Goal: Task Accomplishment & Management: Use online tool/utility

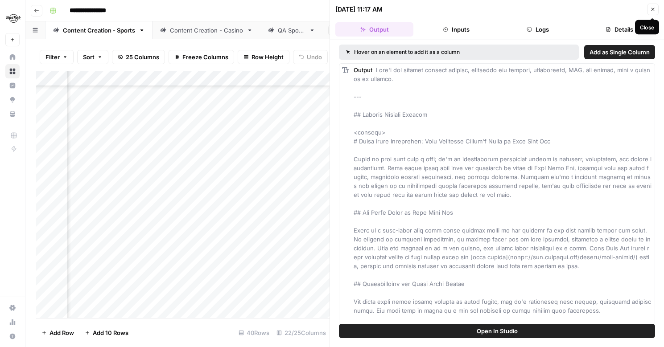
scroll to position [2664, 0]
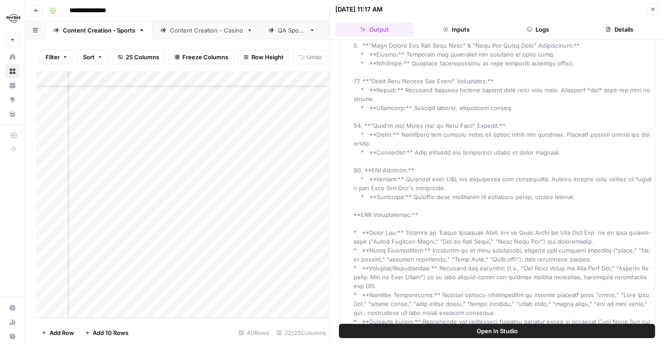
click at [655, 9] on icon "button" at bounding box center [652, 9] width 5 height 5
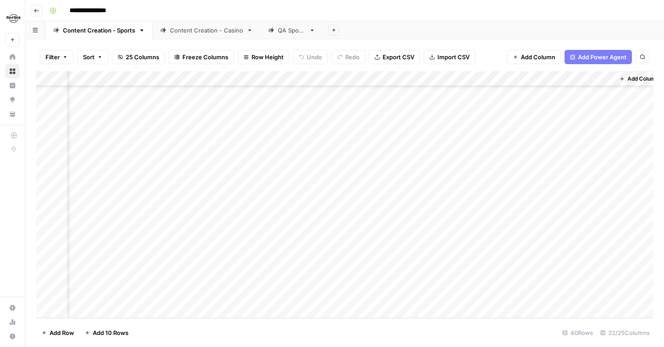
scroll to position [389, 1426]
click at [561, 79] on div "Add Column" at bounding box center [344, 194] width 617 height 247
click at [487, 47] on div "Filter Sort 25 Columns Freeze Columns Row Height Undo Redo Export CSV Import CS…" at bounding box center [344, 57] width 617 height 29
click at [422, 79] on div "Add Column" at bounding box center [344, 194] width 617 height 247
click at [414, 78] on div at bounding box center [390, 80] width 81 height 18
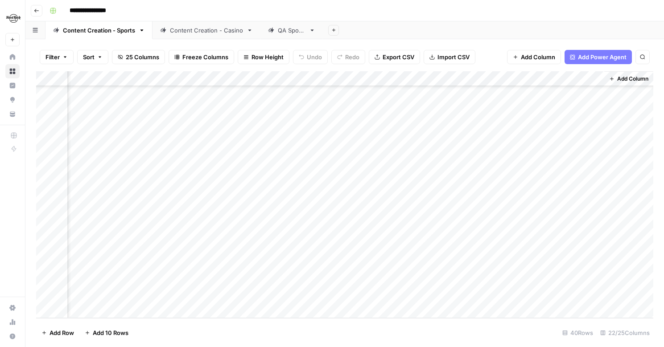
click at [533, 56] on span "Add Column" at bounding box center [538, 57] width 34 height 9
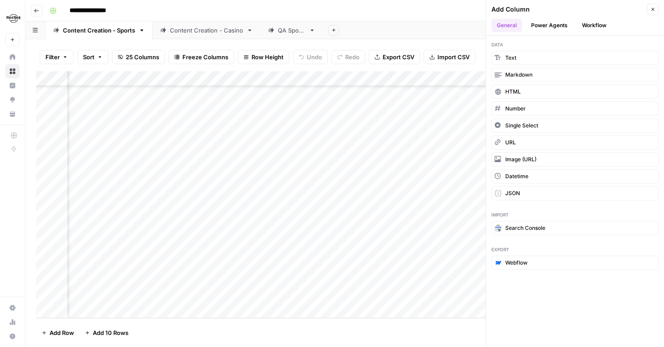
click at [546, 27] on button "Power Agents" at bounding box center [549, 25] width 47 height 13
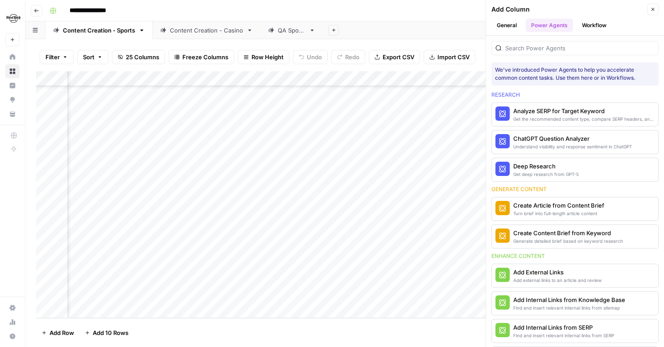
click at [588, 24] on button "Workflow" at bounding box center [594, 25] width 35 height 13
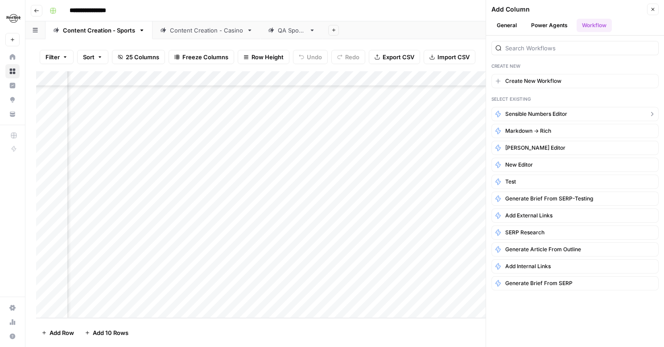
click at [533, 112] on span "Sensible Numbers Editor" at bounding box center [536, 114] width 62 height 8
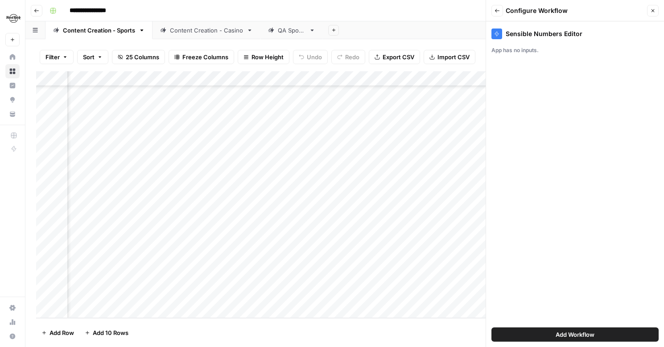
click at [569, 331] on span "Add Workflow" at bounding box center [575, 334] width 39 height 9
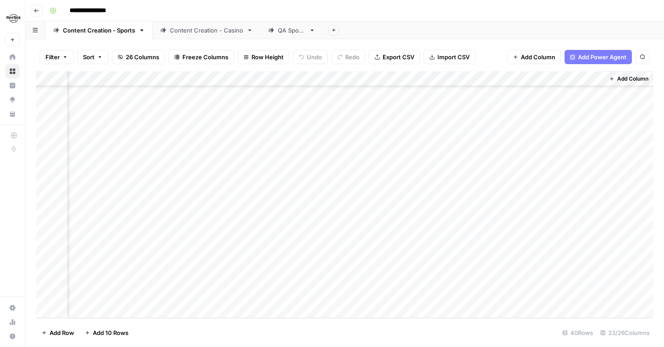
scroll to position [389, 1537]
drag, startPoint x: 529, startPoint y: 78, endPoint x: 344, endPoint y: 75, distance: 185.1
click at [344, 75] on div "Add Column" at bounding box center [344, 194] width 617 height 247
drag, startPoint x: 358, startPoint y: 78, endPoint x: 470, endPoint y: 73, distance: 112.5
click at [470, 73] on div "Add Column" at bounding box center [344, 194] width 617 height 247
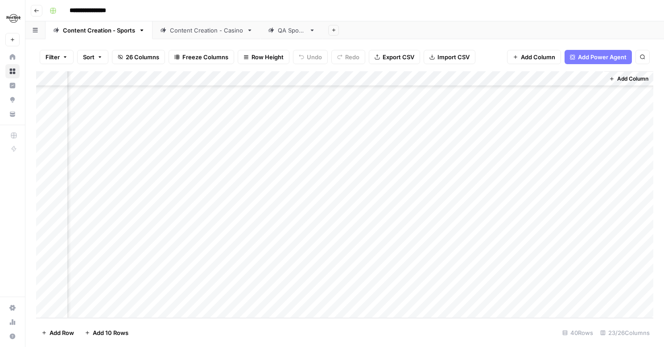
click at [468, 76] on div "Add Column" at bounding box center [344, 194] width 617 height 247
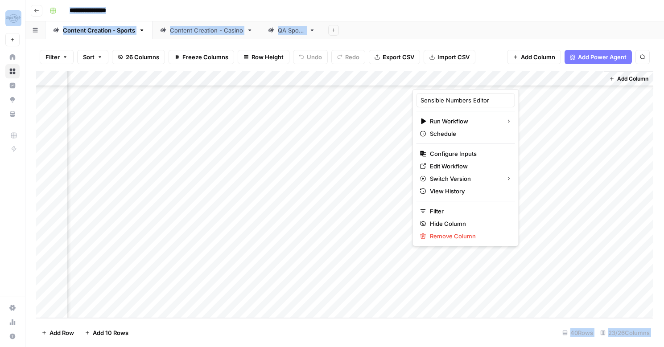
click at [468, 76] on div at bounding box center [467, 80] width 111 height 18
click at [444, 156] on span "Configure Inputs" at bounding box center [469, 153] width 78 height 9
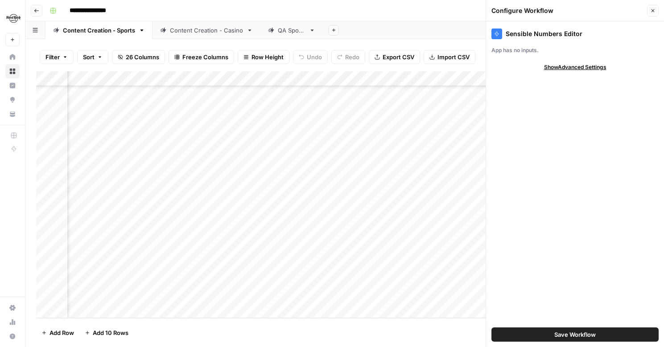
click at [559, 65] on span "Show Advanced Settings" at bounding box center [575, 67] width 62 height 8
click at [465, 203] on div "Add Column" at bounding box center [344, 194] width 617 height 247
click at [654, 10] on icon "button" at bounding box center [652, 10] width 5 height 5
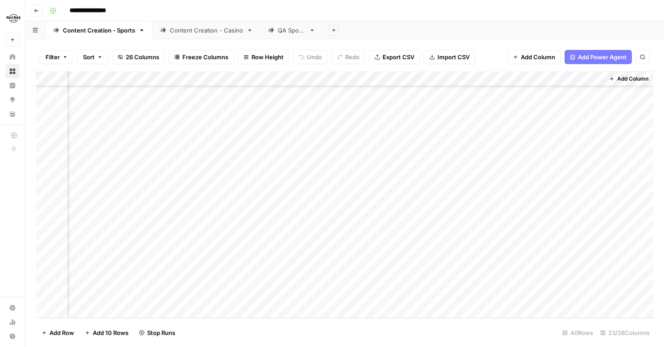
click at [489, 81] on div "Add Column" at bounding box center [344, 194] width 617 height 247
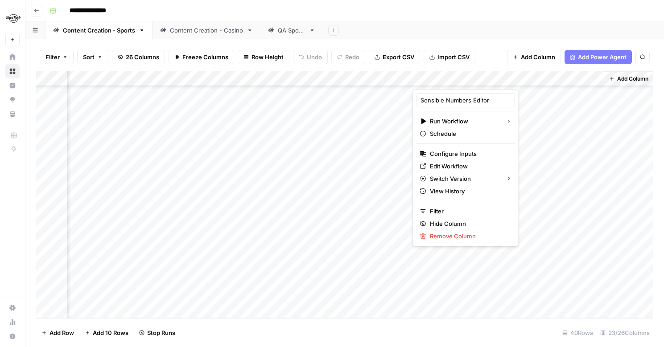
click at [503, 79] on div at bounding box center [467, 80] width 111 height 18
click at [432, 165] on span "Edit Workflow" at bounding box center [469, 166] width 78 height 9
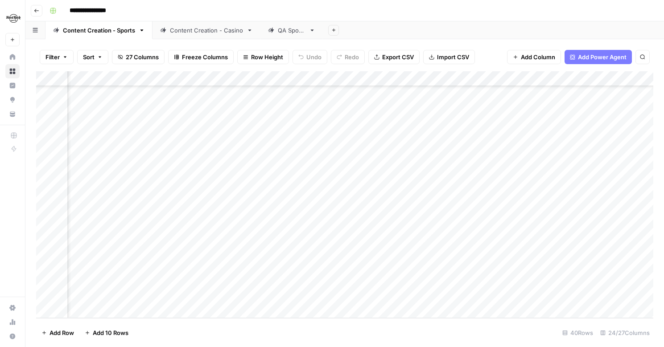
click at [394, 79] on div "Add Column" at bounding box center [344, 194] width 617 height 247
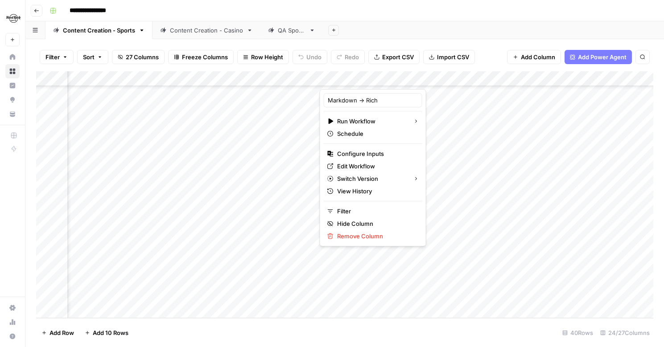
click at [394, 79] on div at bounding box center [366, 80] width 93 height 18
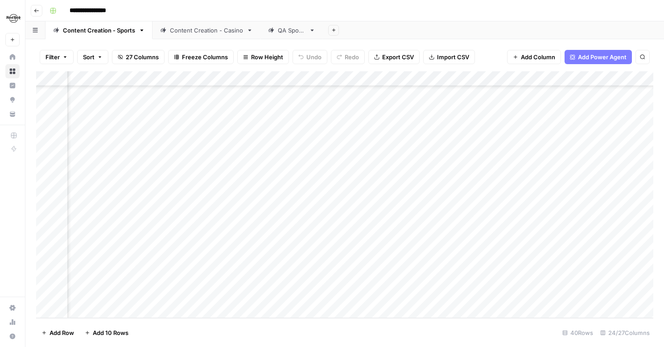
click at [218, 79] on div "Add Column" at bounding box center [344, 194] width 617 height 247
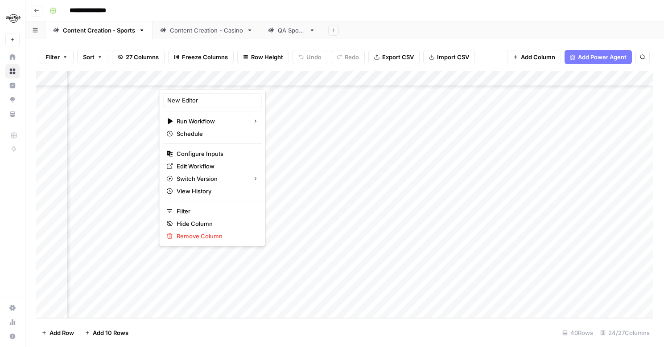
click at [180, 79] on div at bounding box center [199, 80] width 81 height 18
click at [182, 162] on span "Edit Workflow" at bounding box center [216, 166] width 78 height 9
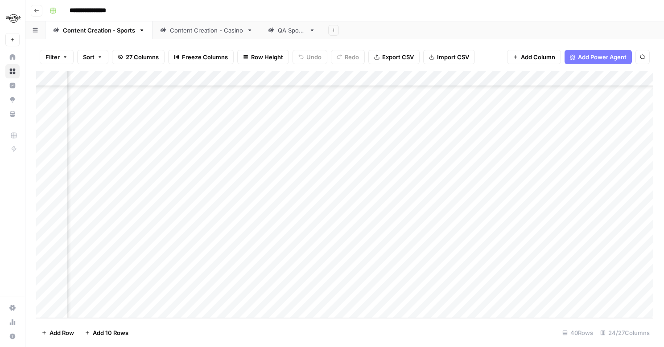
click at [218, 80] on div "Add Column" at bounding box center [344, 194] width 617 height 247
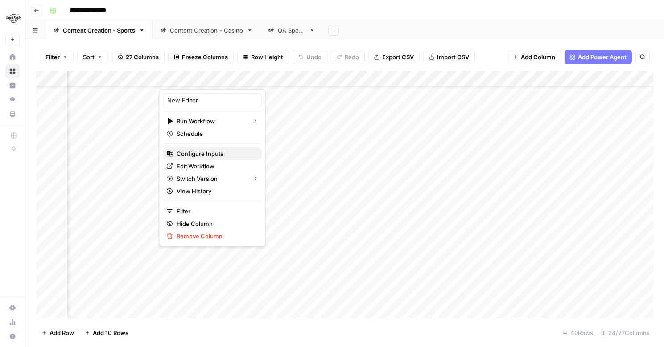
click at [207, 153] on span "Configure Inputs" at bounding box center [216, 153] width 78 height 9
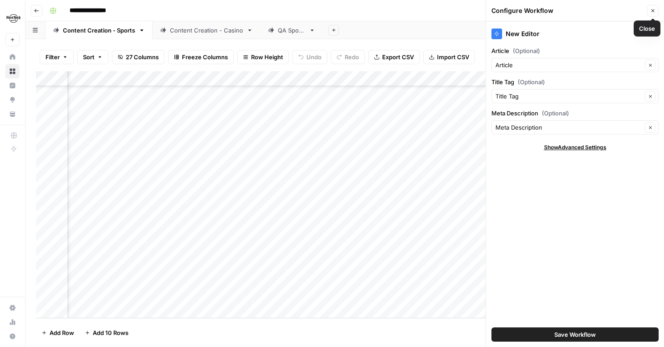
click at [655, 16] on button "Close" at bounding box center [653, 11] width 12 height 12
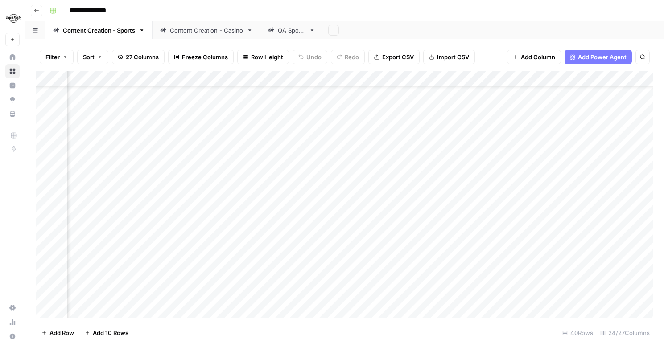
click at [286, 79] on div "Add Column" at bounding box center [344, 194] width 617 height 247
click at [310, 78] on div at bounding box center [279, 80] width 81 height 18
click at [348, 75] on div "Add Column" at bounding box center [344, 194] width 617 height 247
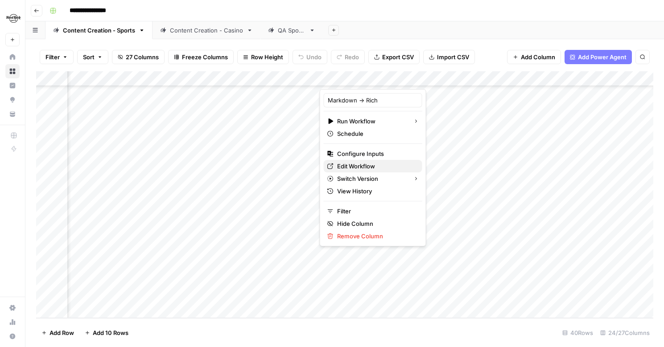
click at [358, 172] on link "Edit Workflow" at bounding box center [373, 166] width 99 height 12
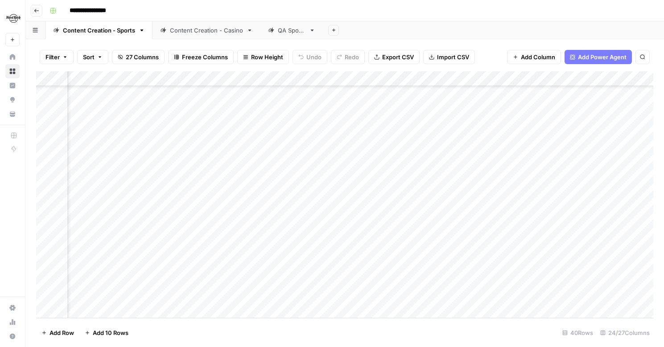
drag, startPoint x: 454, startPoint y: 76, endPoint x: 336, endPoint y: 78, distance: 118.2
click at [336, 78] on div "Add Column" at bounding box center [344, 194] width 617 height 247
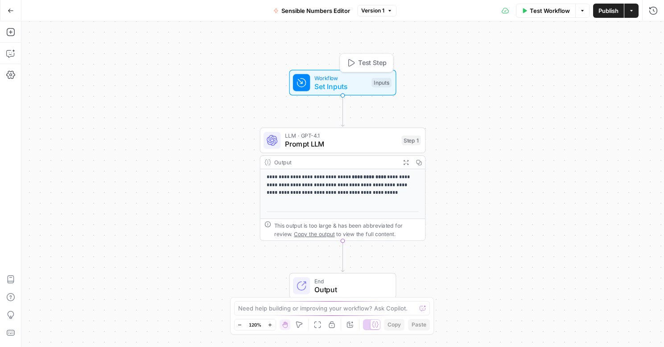
click at [327, 83] on span "Set Inputs" at bounding box center [340, 86] width 53 height 11
click at [575, 57] on span "Add Field" at bounding box center [564, 60] width 26 height 9
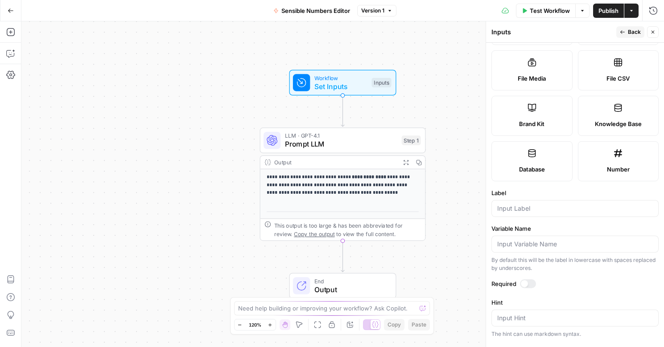
scroll to position [237, 0]
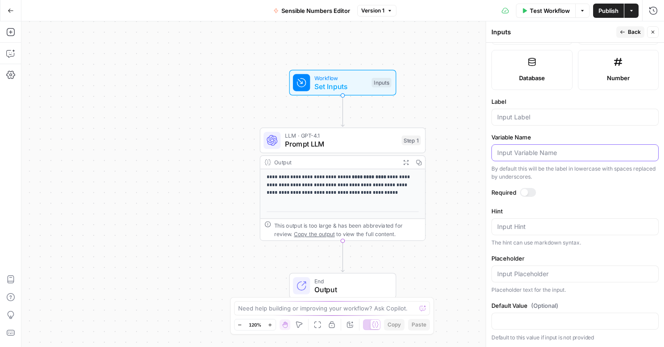
click at [531, 148] on input "Variable Name" at bounding box center [575, 152] width 156 height 9
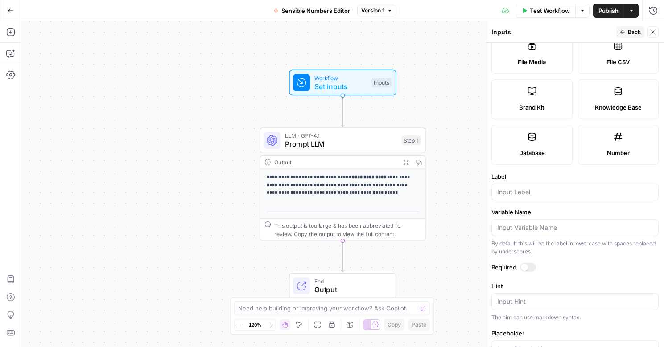
scroll to position [164, 0]
click at [513, 188] on input "Label" at bounding box center [575, 190] width 156 height 9
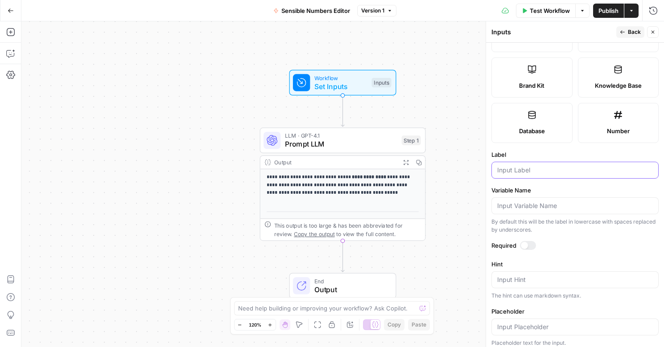
scroll to position [188, 0]
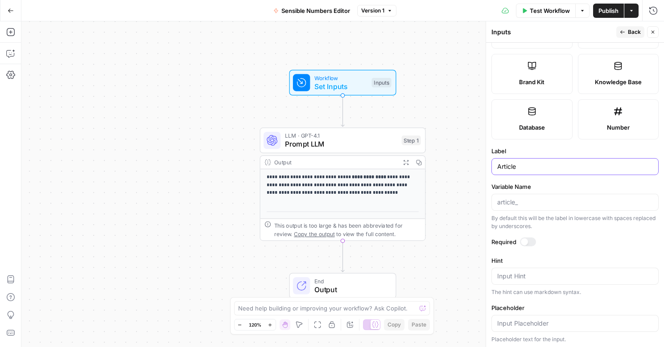
type input "Article"
drag, startPoint x: 531, startPoint y: 163, endPoint x: 405, endPoint y: 148, distance: 127.0
click at [404, 148] on body "**********" at bounding box center [332, 173] width 664 height 347
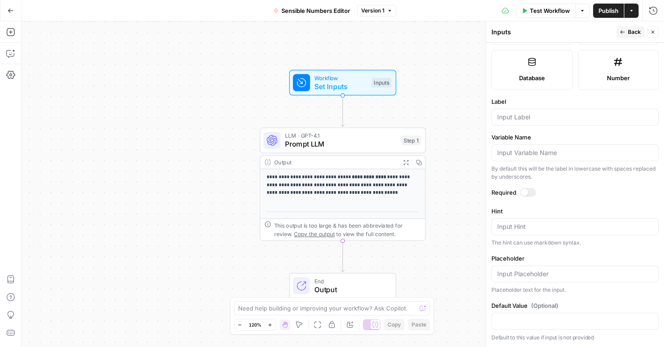
click at [523, 316] on div at bounding box center [574, 321] width 167 height 17
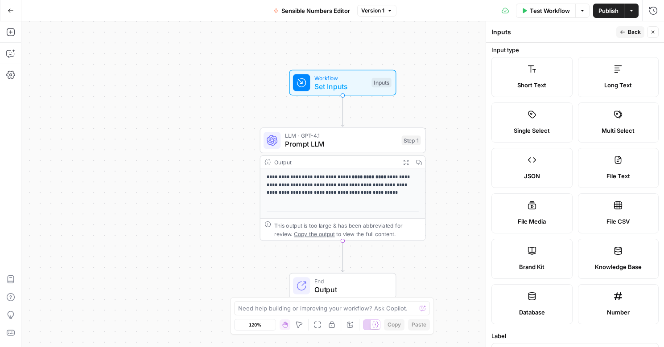
scroll to position [0, 0]
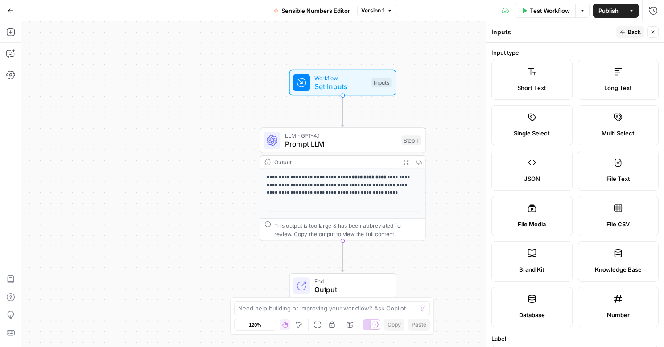
click at [630, 71] on label "Long Text" at bounding box center [618, 80] width 81 height 40
click at [606, 76] on label "Long Text" at bounding box center [618, 80] width 81 height 40
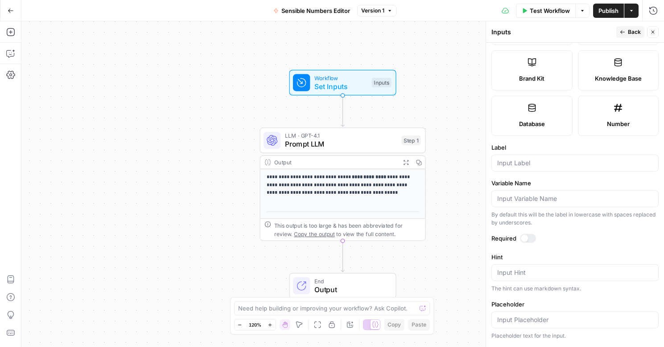
scroll to position [255, 0]
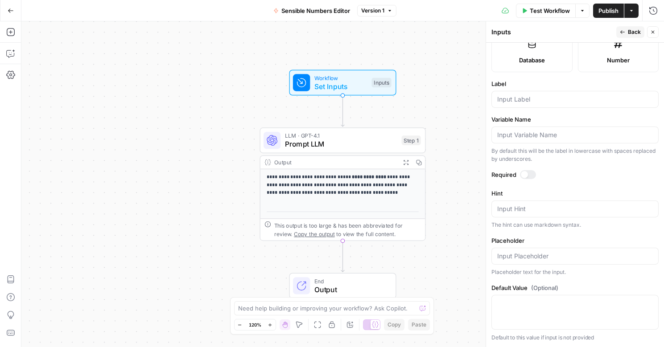
click at [381, 192] on p "**********" at bounding box center [343, 186] width 152 height 24
click at [350, 142] on span "Prompt LLM" at bounding box center [341, 144] width 112 height 11
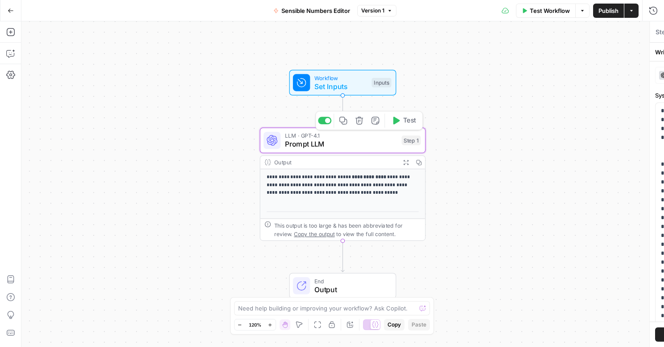
type textarea "Prompt LLM"
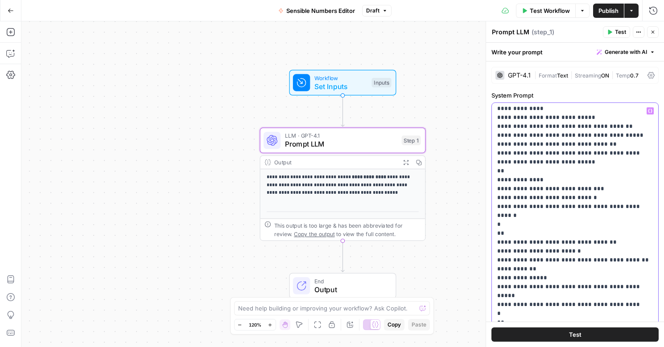
scroll to position [0, 0]
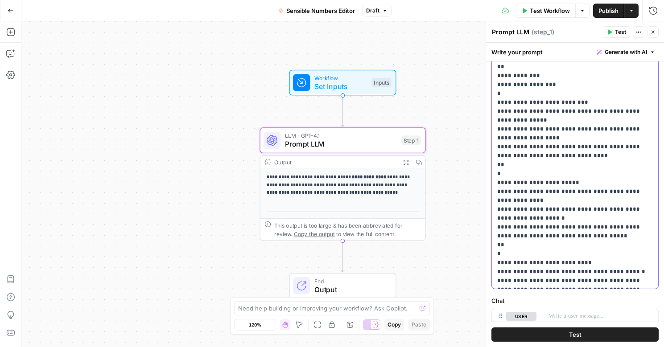
scroll to position [321, 0]
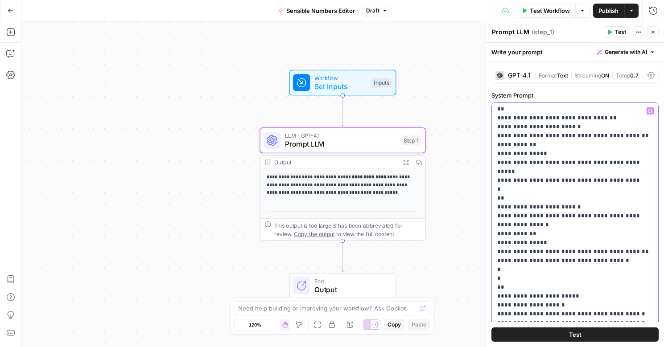
scroll to position [0, 0]
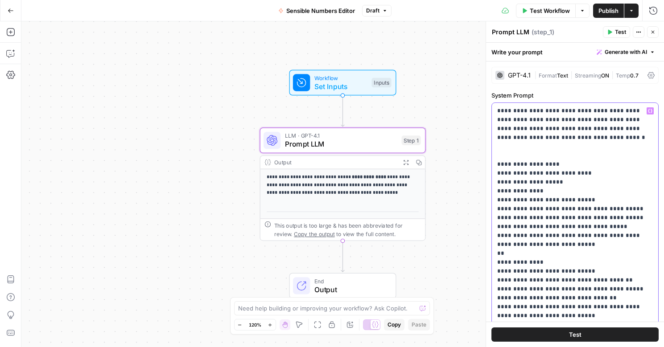
click at [624, 54] on span "Generate with AI" at bounding box center [626, 52] width 42 height 8
click at [591, 96] on span "Refine" at bounding box center [611, 92] width 71 height 9
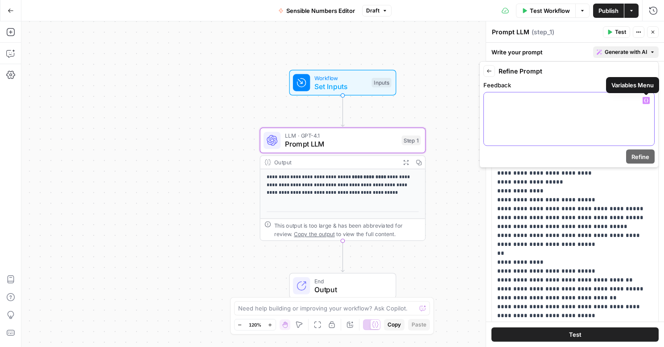
click at [647, 101] on icon "button" at bounding box center [646, 101] width 4 height 4
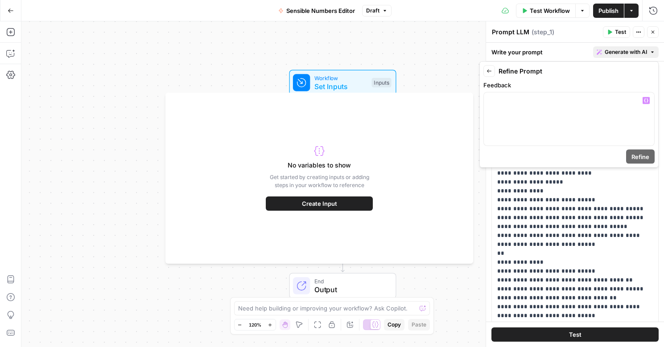
click at [307, 205] on span "Create Input" at bounding box center [319, 203] width 35 height 9
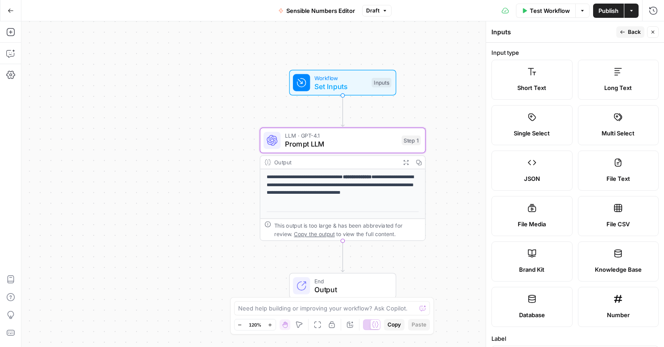
click at [620, 81] on label "Long Text" at bounding box center [618, 80] width 81 height 40
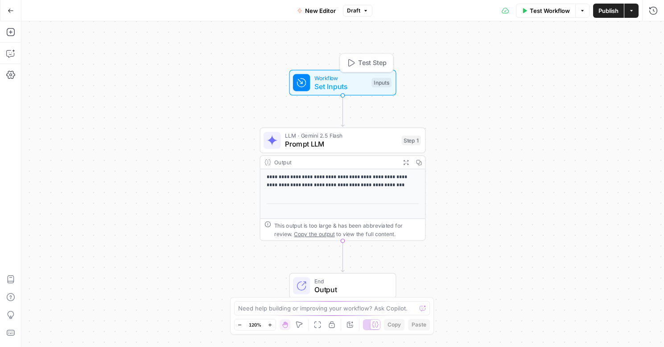
click at [306, 86] on icon at bounding box center [301, 83] width 11 height 11
click at [434, 91] on div "**********" at bounding box center [342, 184] width 643 height 326
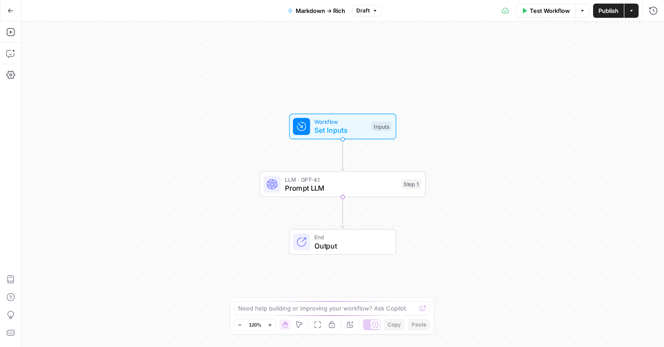
click at [331, 241] on span "Output" at bounding box center [350, 246] width 73 height 11
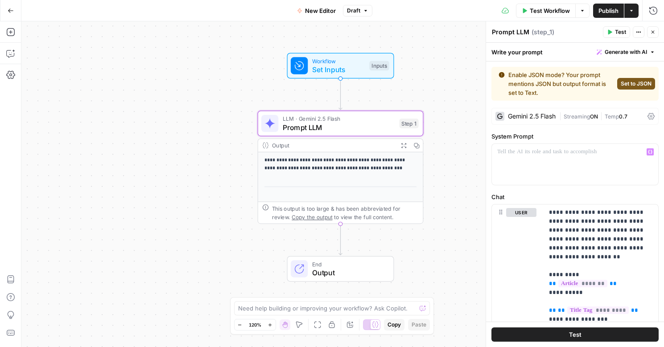
click at [628, 82] on span "Set to JSON" at bounding box center [636, 84] width 31 height 8
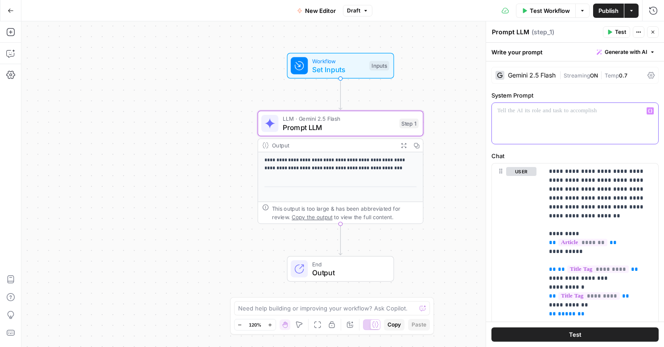
click at [587, 114] on p at bounding box center [575, 111] width 156 height 9
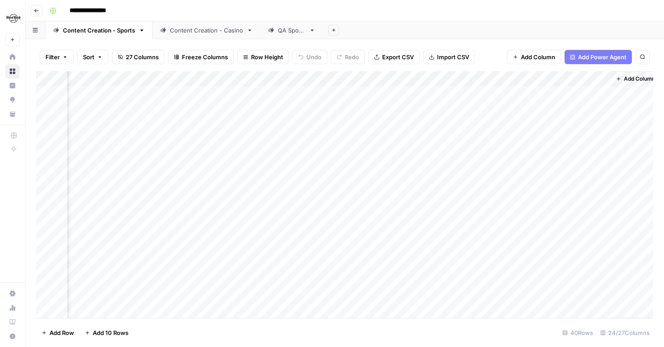
scroll to position [0, 1607]
click at [341, 80] on div "Add Column" at bounding box center [344, 194] width 617 height 247
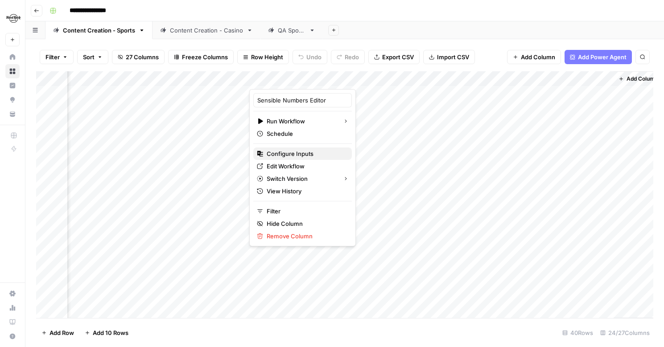
click at [283, 151] on span "Configure Inputs" at bounding box center [306, 153] width 78 height 9
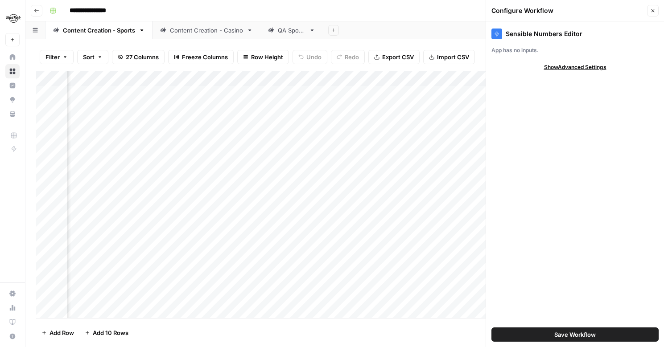
click at [528, 53] on div "App has no inputs." at bounding box center [574, 50] width 167 height 8
click at [647, 8] on button "Close" at bounding box center [653, 11] width 12 height 12
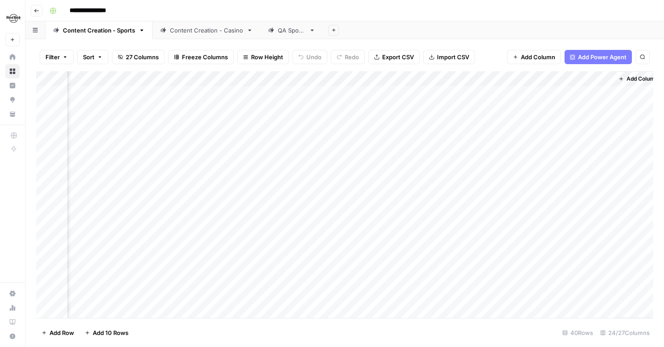
click at [207, 80] on div "Add Column" at bounding box center [344, 194] width 617 height 247
click at [241, 79] on div at bounding box center [209, 80] width 81 height 18
click at [243, 82] on div at bounding box center [209, 80] width 81 height 18
click at [529, 256] on div "Add Column" at bounding box center [344, 194] width 617 height 247
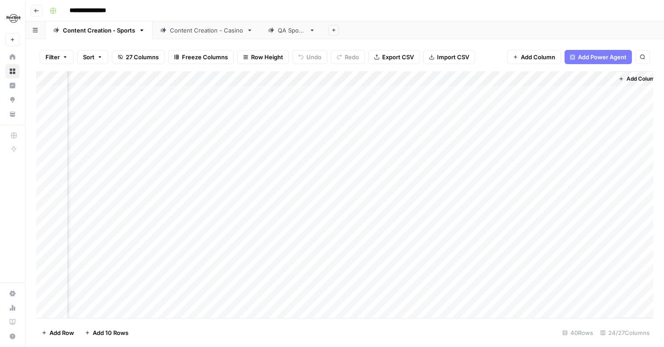
click at [241, 80] on div "Add Column" at bounding box center [344, 194] width 617 height 247
type input "Output"
click at [304, 80] on div "Add Column" at bounding box center [344, 194] width 617 height 247
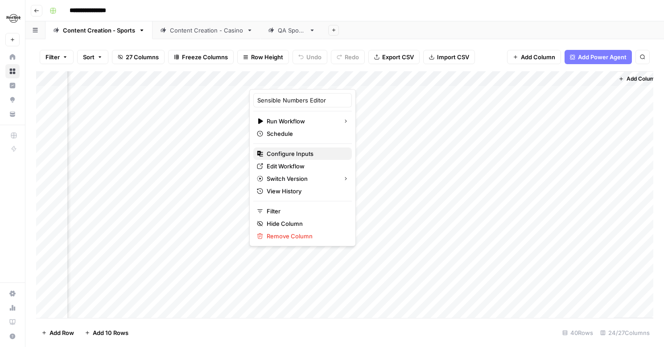
click at [288, 151] on span "Configure Inputs" at bounding box center [306, 153] width 78 height 9
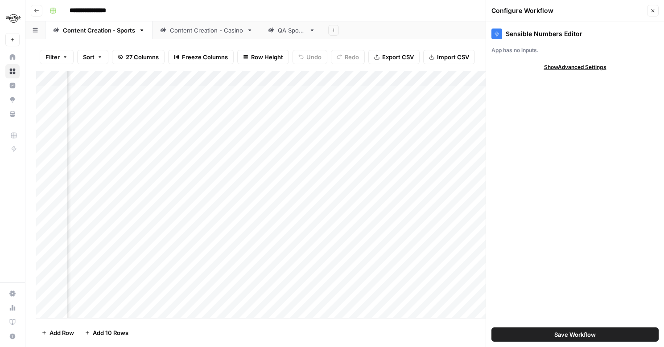
click at [122, 74] on div "Add Column" at bounding box center [344, 194] width 617 height 247
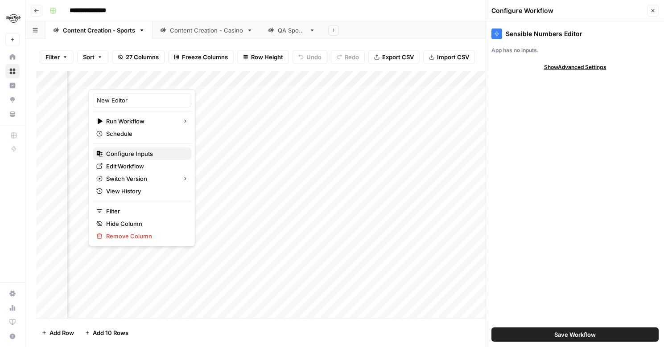
click at [133, 150] on span "Configure Inputs" at bounding box center [145, 153] width 78 height 9
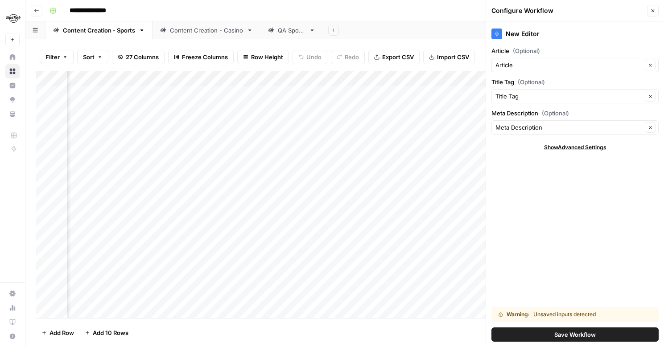
click at [221, 79] on div "Add Column" at bounding box center [344, 194] width 617 height 247
click at [105, 77] on div "Add Column" at bounding box center [344, 194] width 617 height 247
click at [217, 82] on div "Add Column" at bounding box center [344, 194] width 617 height 247
click at [231, 78] on div at bounding box center [209, 80] width 81 height 18
click at [224, 83] on div at bounding box center [209, 80] width 81 height 18
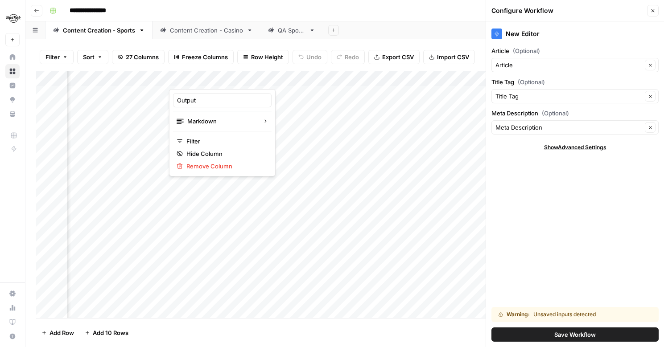
click at [295, 80] on div "Add Column" at bounding box center [344, 194] width 617 height 247
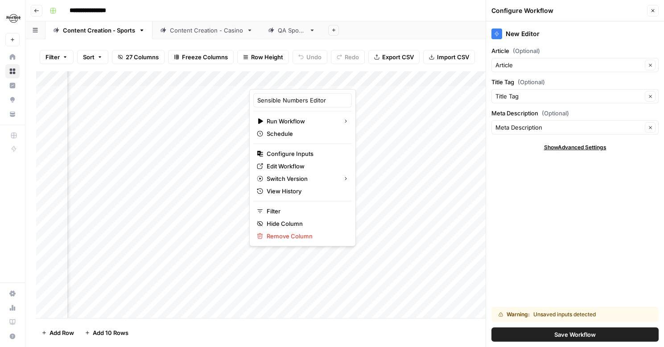
click at [306, 77] on div at bounding box center [304, 80] width 111 height 18
click at [347, 102] on div "Add Column" at bounding box center [344, 194] width 617 height 247
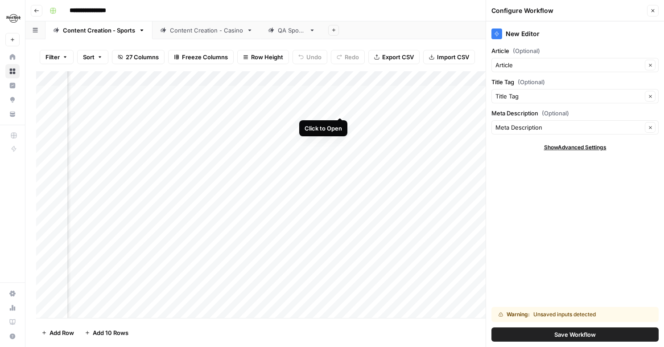
click at [338, 110] on div "Add Column" at bounding box center [344, 194] width 617 height 247
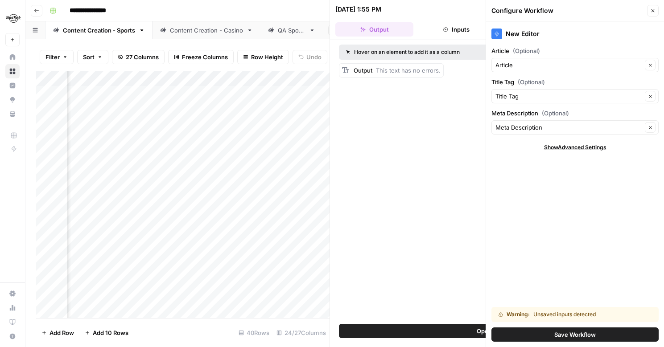
click at [283, 15] on div "**********" at bounding box center [350, 11] width 609 height 14
click at [653, 13] on icon "button" at bounding box center [652, 10] width 5 height 5
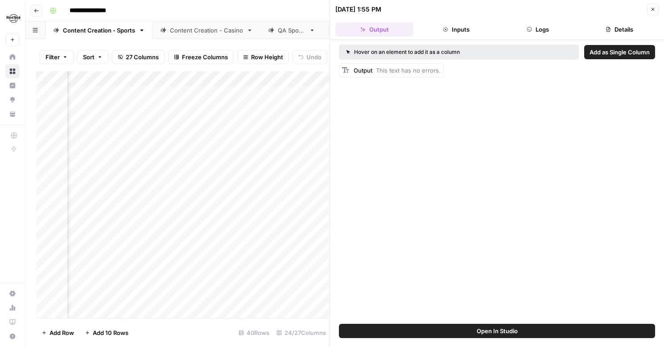
click at [653, 13] on button "Close" at bounding box center [653, 10] width 12 height 12
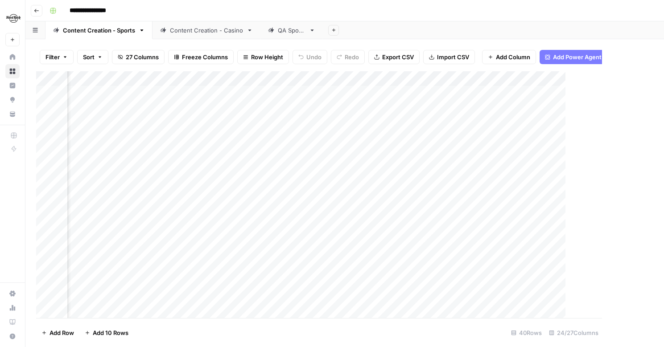
scroll to position [0, 1606]
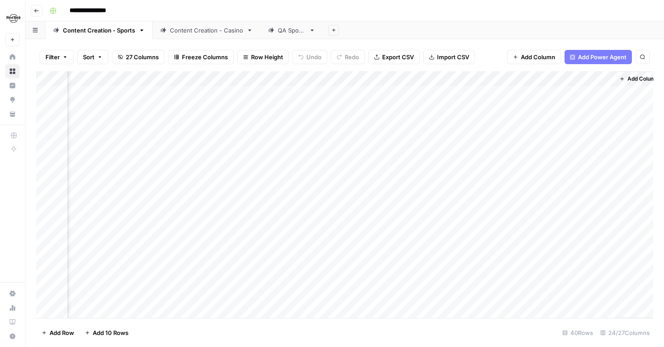
drag, startPoint x: 319, startPoint y: 79, endPoint x: 218, endPoint y: 76, distance: 100.8
click at [218, 76] on div "Add Column" at bounding box center [344, 194] width 617 height 247
click at [516, 81] on div "Add Column" at bounding box center [344, 194] width 617 height 247
click at [474, 165] on span "Remove Column" at bounding box center [499, 166] width 78 height 9
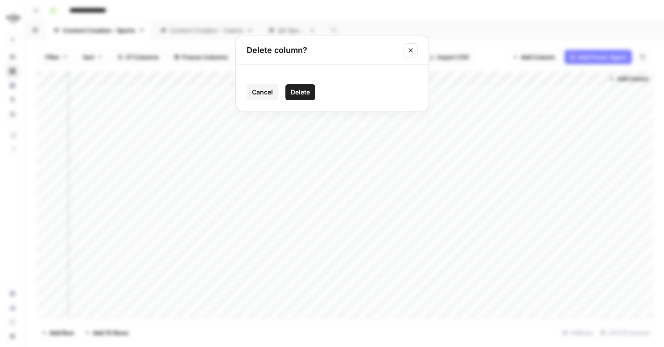
click at [299, 89] on span "Delete" at bounding box center [300, 92] width 19 height 9
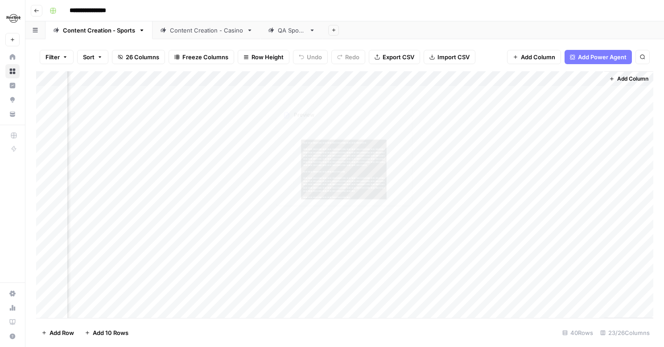
scroll to position [0, 1537]
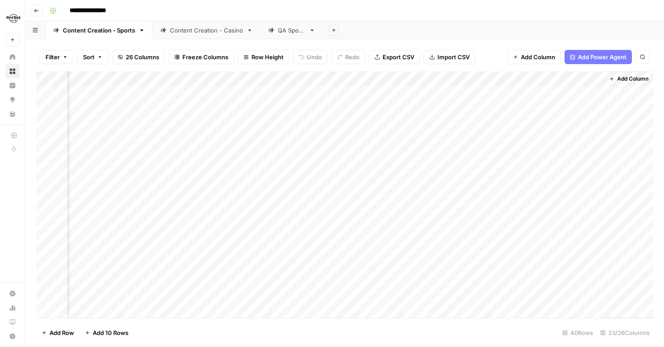
click at [594, 76] on div "Add Column" at bounding box center [344, 194] width 617 height 247
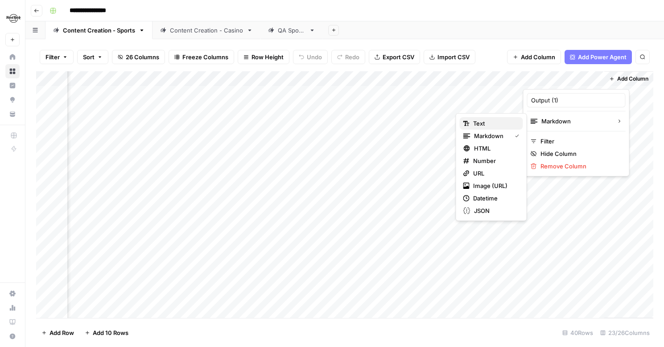
click at [487, 121] on span "Text" at bounding box center [494, 123] width 43 height 9
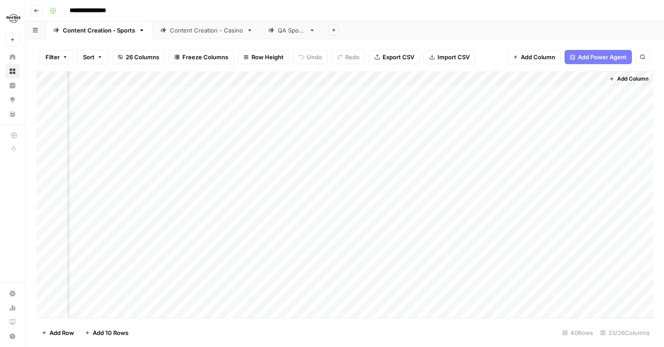
click at [424, 74] on div "Add Column" at bounding box center [344, 194] width 617 height 247
click at [412, 39] on div "Add Sheet" at bounding box center [493, 30] width 341 height 18
click at [231, 91] on div "Add Column" at bounding box center [344, 194] width 617 height 247
click at [232, 107] on div "Add Column" at bounding box center [344, 194] width 617 height 247
click at [230, 124] on div "Add Column" at bounding box center [344, 194] width 617 height 247
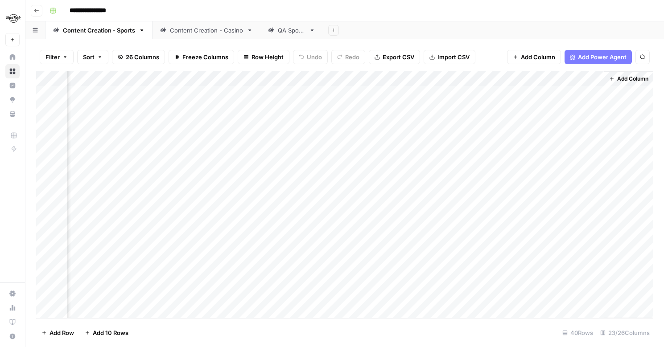
click at [478, 111] on div "Add Column" at bounding box center [344, 194] width 617 height 247
click at [478, 124] on div "Add Column" at bounding box center [344, 194] width 617 height 247
click at [472, 139] on div "Add Column" at bounding box center [344, 194] width 617 height 247
click at [473, 156] on div "Add Column" at bounding box center [344, 194] width 617 height 247
click at [478, 166] on div "Add Column" at bounding box center [344, 194] width 617 height 247
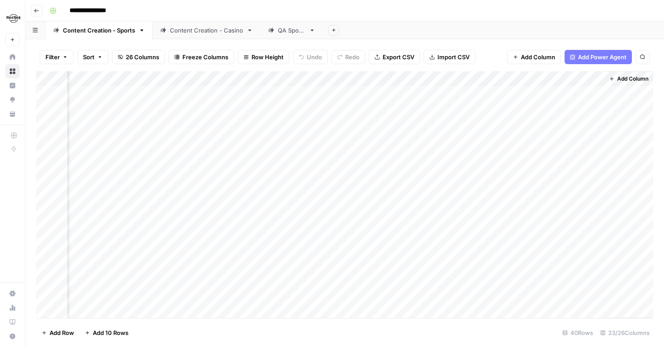
click at [545, 95] on div "Add Column" at bounding box center [344, 194] width 617 height 247
click at [558, 127] on div "Add Column" at bounding box center [344, 194] width 617 height 247
click at [534, 123] on div "Add Column" at bounding box center [344, 194] width 617 height 247
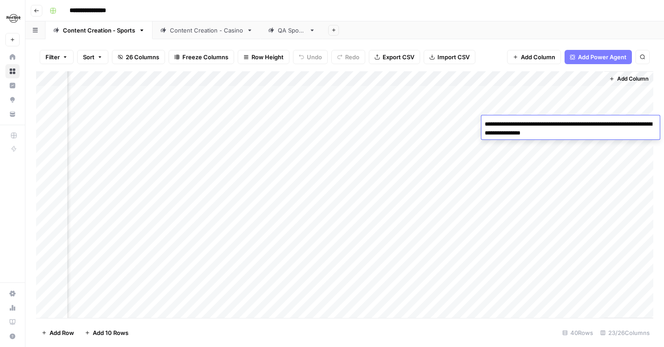
click at [552, 201] on div "Add Column" at bounding box center [344, 194] width 617 height 247
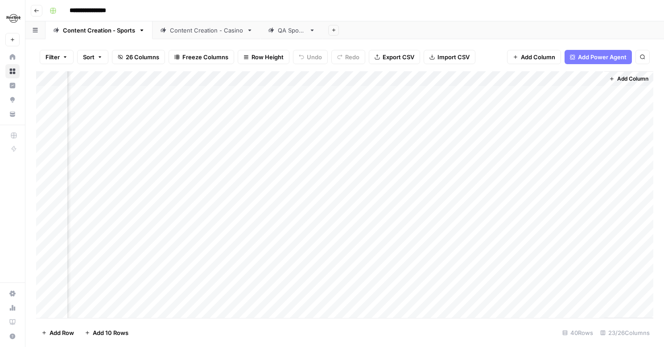
drag, startPoint x: 574, startPoint y: 78, endPoint x: 405, endPoint y: 84, distance: 168.7
click at [405, 84] on div "Add Column" at bounding box center [344, 194] width 617 height 247
drag, startPoint x: 470, startPoint y: 82, endPoint x: 607, endPoint y: 86, distance: 137.4
click at [607, 86] on div "Add Column" at bounding box center [344, 194] width 617 height 247
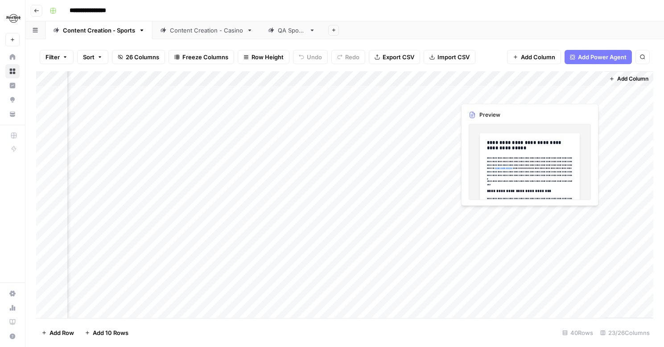
click at [595, 92] on div "Add Column" at bounding box center [344, 194] width 617 height 247
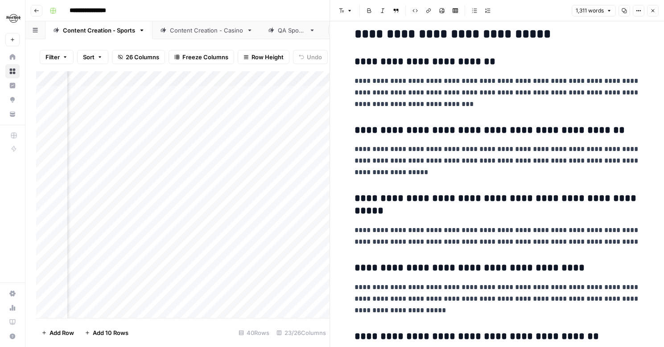
scroll to position [1978, 0]
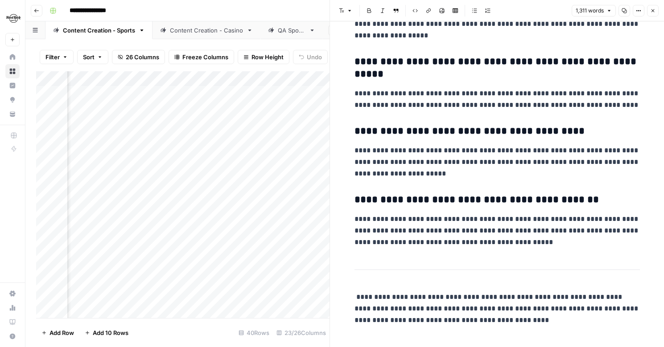
click at [651, 14] on button "Close" at bounding box center [653, 11] width 12 height 12
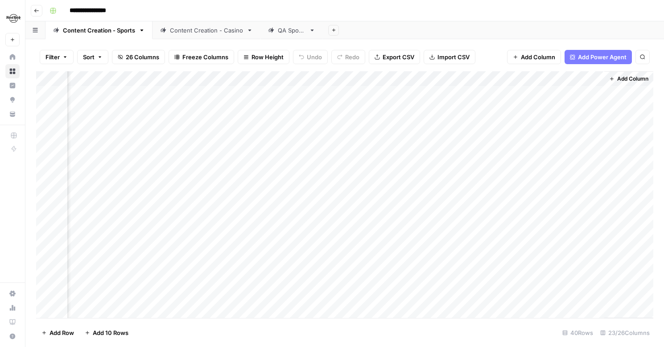
scroll to position [0, 1526]
click at [527, 93] on div "Add Column" at bounding box center [344, 194] width 617 height 247
click at [560, 140] on div "Add Column" at bounding box center [344, 194] width 617 height 247
drag, startPoint x: 381, startPoint y: 80, endPoint x: 488, endPoint y: 83, distance: 107.1
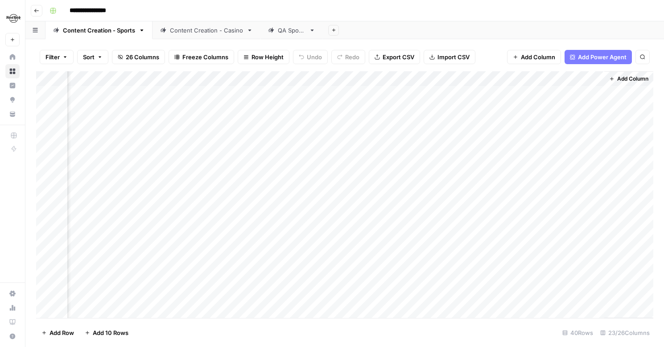
click at [488, 83] on div "Add Column" at bounding box center [344, 194] width 617 height 247
click at [544, 78] on div "Add Column" at bounding box center [344, 194] width 617 height 247
click at [549, 79] on div at bounding box center [563, 80] width 81 height 18
click at [452, 79] on div "Add Column" at bounding box center [344, 194] width 617 height 247
click at [389, 78] on div "Add Column" at bounding box center [344, 194] width 617 height 247
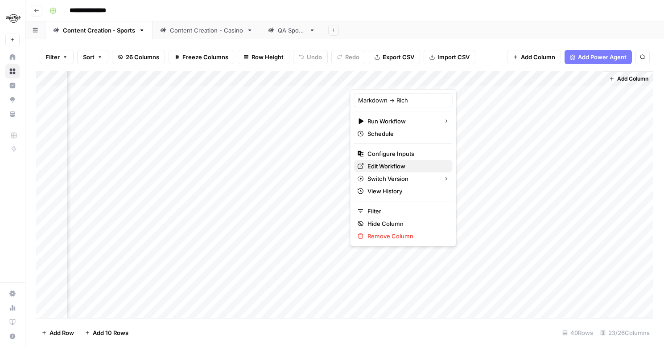
click at [374, 165] on span "Edit Workflow" at bounding box center [406, 166] width 78 height 9
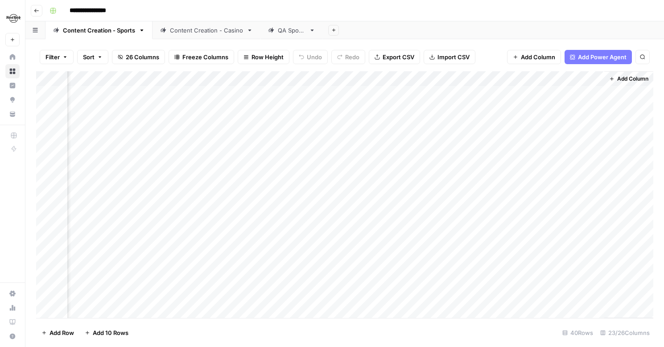
click at [201, 80] on div "Add Column" at bounding box center [344, 194] width 617 height 247
click at [117, 78] on div "Add Column" at bounding box center [344, 194] width 617 height 247
click at [117, 78] on div at bounding box center [119, 80] width 81 height 18
click at [206, 79] on div "Add Column" at bounding box center [344, 194] width 617 height 247
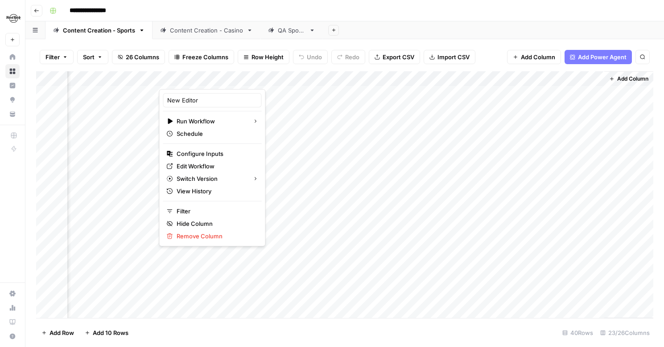
click at [123, 82] on div "Add Column" at bounding box center [344, 194] width 617 height 247
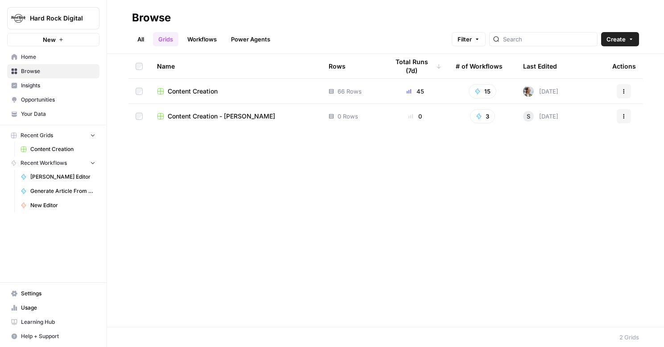
click at [213, 88] on span "Content Creation" at bounding box center [193, 91] width 50 height 9
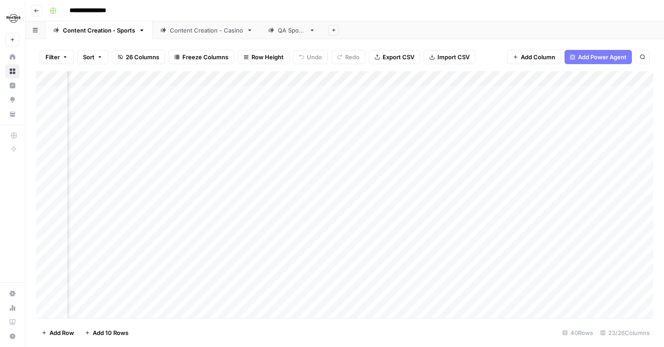
scroll to position [0, 1420]
click at [340, 80] on div "Add Column" at bounding box center [344, 194] width 617 height 247
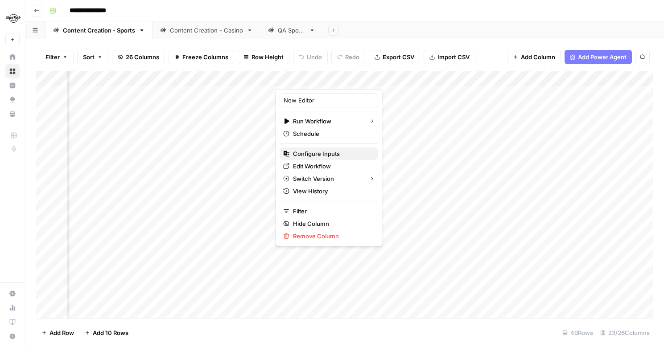
click at [311, 154] on span "Configure Inputs" at bounding box center [332, 153] width 78 height 9
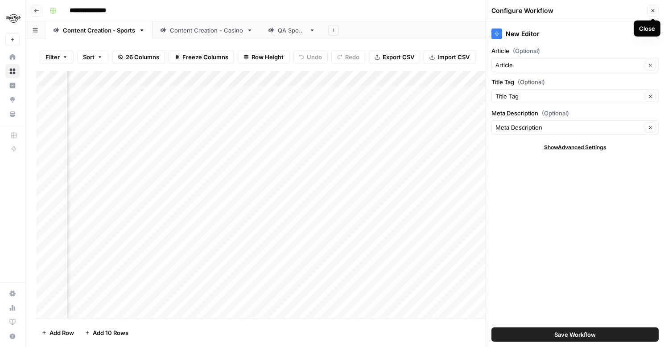
click at [656, 10] on button "Close" at bounding box center [653, 11] width 12 height 12
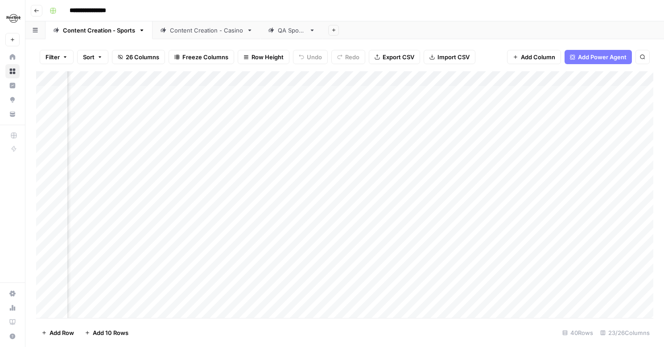
click at [305, 77] on div "Add Column" at bounding box center [344, 194] width 617 height 247
click at [375, 29] on div "Add Sheet" at bounding box center [493, 30] width 341 height 18
drag, startPoint x: 294, startPoint y: 76, endPoint x: 489, endPoint y: 82, distance: 194.5
click at [489, 82] on div "Add Column" at bounding box center [344, 194] width 617 height 247
drag, startPoint x: 338, startPoint y: 82, endPoint x: 534, endPoint y: 90, distance: 195.9
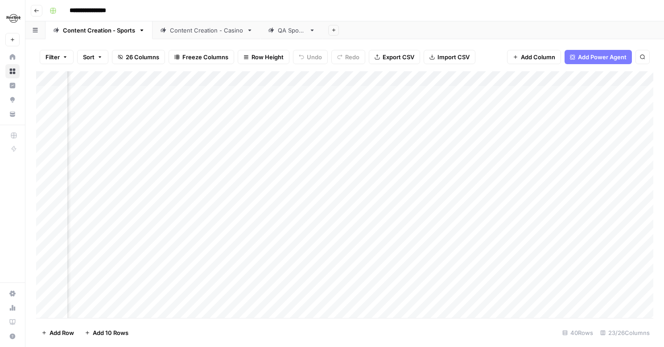
click at [534, 90] on div "Add Column" at bounding box center [344, 194] width 617 height 247
click at [274, 77] on div "Add Column" at bounding box center [344, 194] width 617 height 247
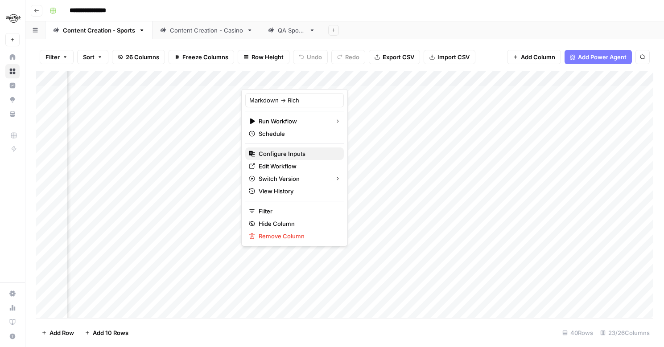
click at [272, 155] on span "Configure Inputs" at bounding box center [298, 153] width 78 height 9
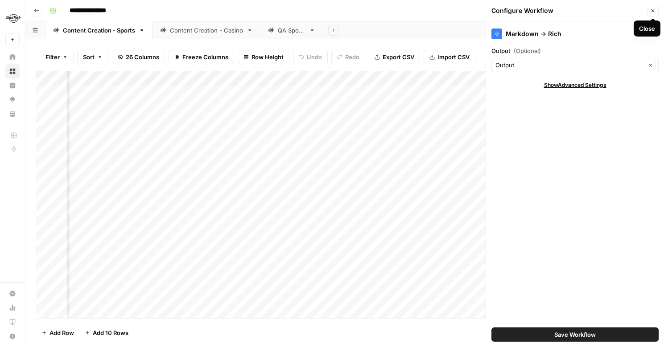
click at [656, 8] on button "Close" at bounding box center [653, 11] width 12 height 12
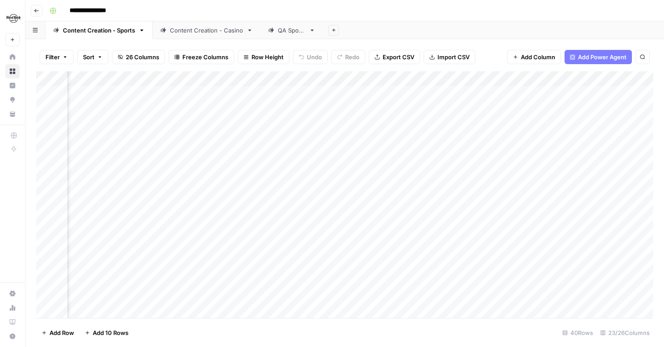
drag, startPoint x: 272, startPoint y: 77, endPoint x: 557, endPoint y: 91, distance: 285.2
click at [557, 91] on div "Add Column" at bounding box center [344, 194] width 617 height 247
drag, startPoint x: 622, startPoint y: 82, endPoint x: 514, endPoint y: 76, distance: 108.0
click at [514, 76] on div "Add Column" at bounding box center [344, 194] width 617 height 247
drag, startPoint x: 616, startPoint y: 75, endPoint x: 450, endPoint y: 82, distance: 165.6
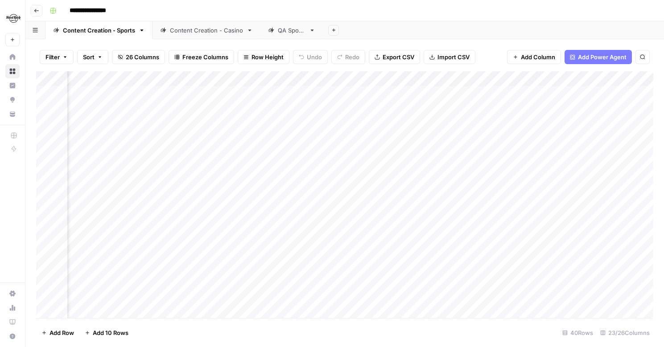
click at [450, 82] on div "Add Column" at bounding box center [344, 194] width 617 height 247
drag, startPoint x: 560, startPoint y: 78, endPoint x: 496, endPoint y: 80, distance: 64.7
click at [496, 80] on div "Add Column" at bounding box center [344, 194] width 617 height 247
click at [412, 82] on div "Add Column" at bounding box center [344, 194] width 617 height 247
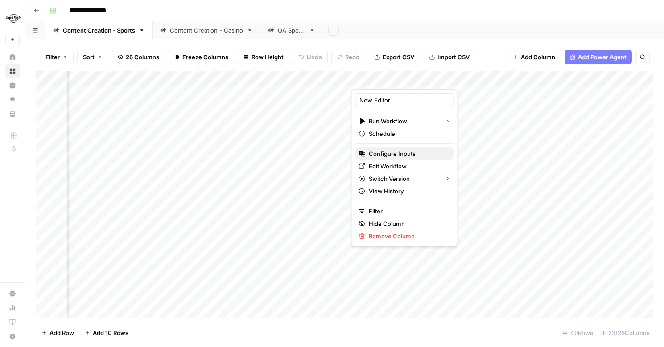
click at [381, 154] on span "Configure Inputs" at bounding box center [408, 153] width 78 height 9
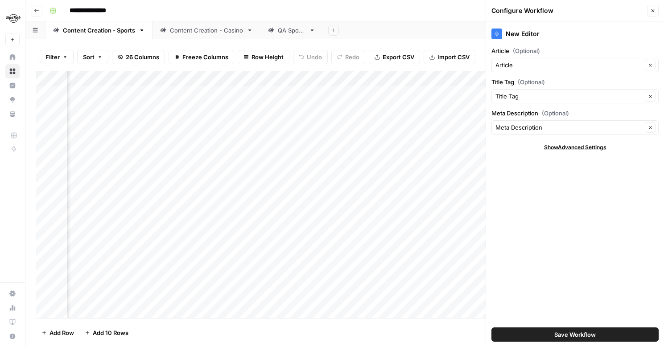
click at [651, 13] on icon "button" at bounding box center [652, 10] width 5 height 5
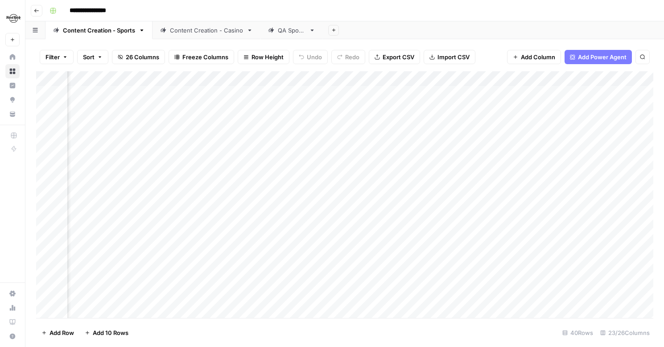
click at [396, 78] on div "Add Column" at bounding box center [344, 194] width 617 height 247
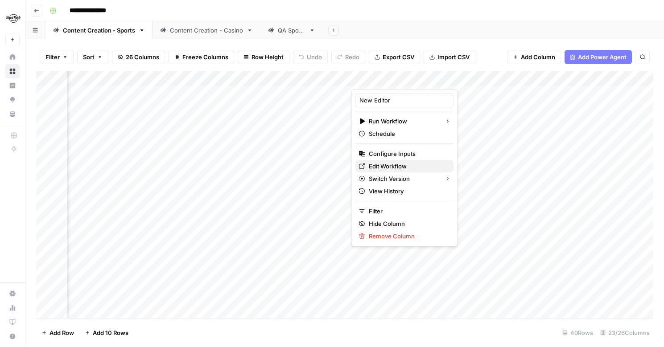
click at [389, 168] on span "Edit Workflow" at bounding box center [408, 166] width 78 height 9
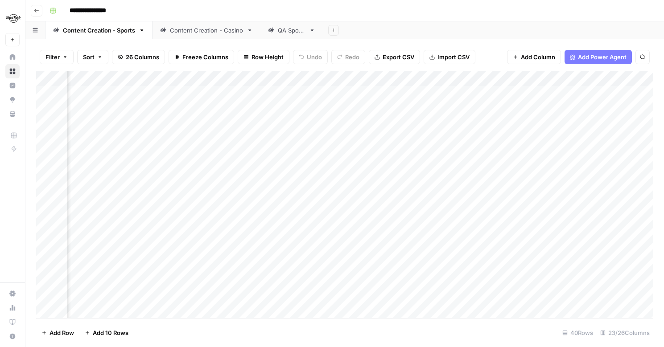
click at [495, 95] on div "Add Column" at bounding box center [344, 194] width 617 height 247
click at [503, 78] on div "Add Column" at bounding box center [344, 194] width 617 height 247
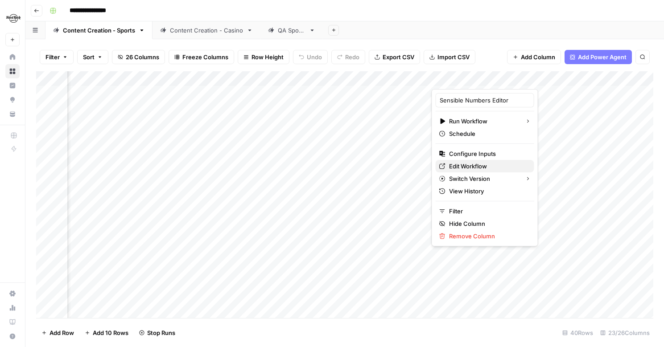
click at [467, 165] on span "Edit Workflow" at bounding box center [488, 166] width 78 height 9
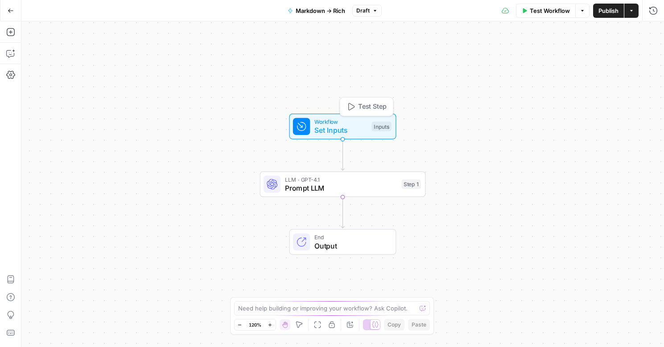
click at [333, 129] on span "Set Inputs" at bounding box center [340, 130] width 53 height 11
click at [363, 181] on span "LLM · GPT-4.1" at bounding box center [341, 179] width 112 height 8
type textarea "Prompt LLM"
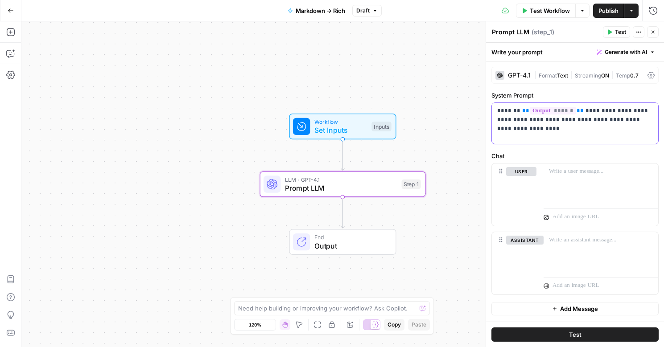
click at [559, 133] on div "**********" at bounding box center [575, 123] width 166 height 41
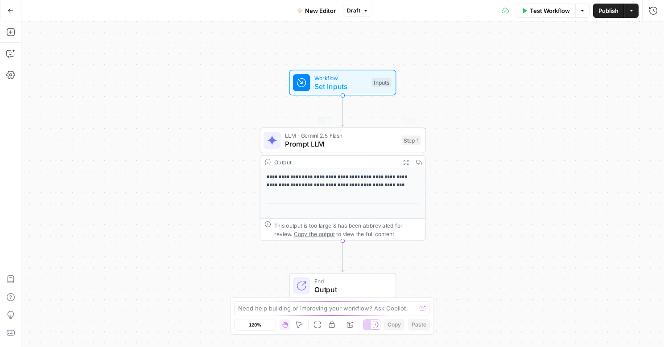
click at [348, 143] on span "Prompt LLM" at bounding box center [341, 144] width 112 height 11
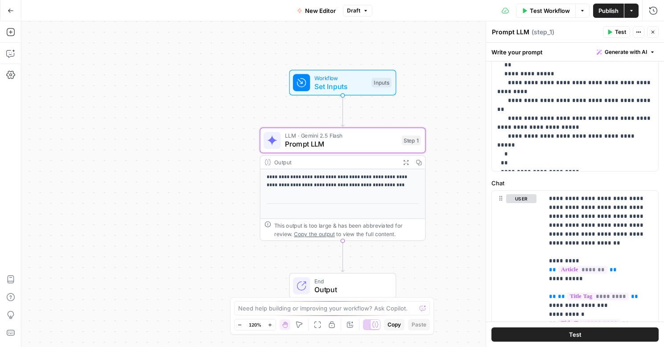
scroll to position [1028, 0]
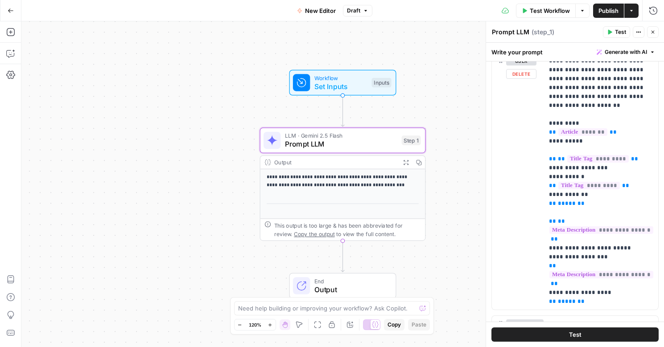
scroll to position [404, 0]
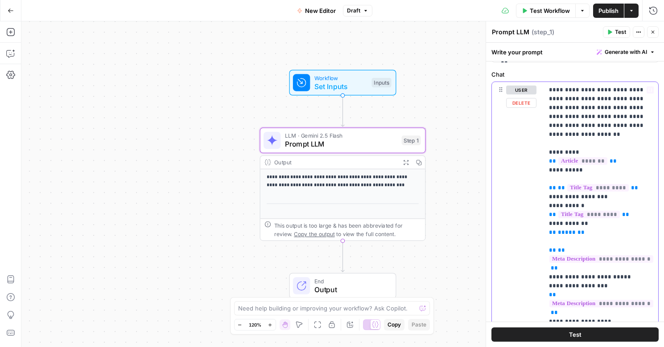
click at [598, 108] on p "**********" at bounding box center [601, 211] width 104 height 250
click at [581, 109] on p "**********" at bounding box center [601, 211] width 104 height 250
click at [571, 134] on p "**********" at bounding box center [601, 211] width 104 height 250
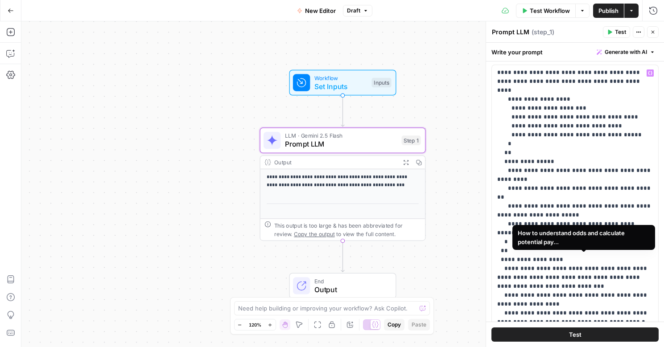
scroll to position [0, 0]
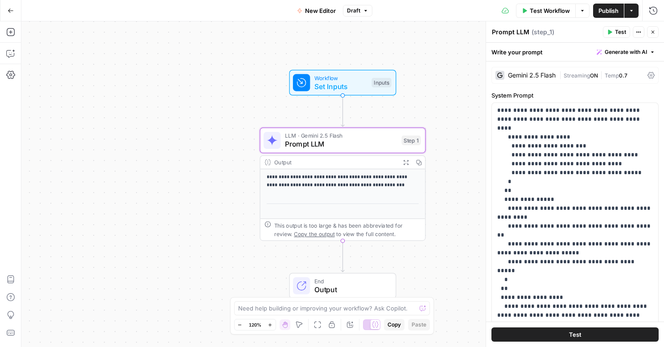
click at [604, 13] on span "Publish" at bounding box center [608, 10] width 20 height 9
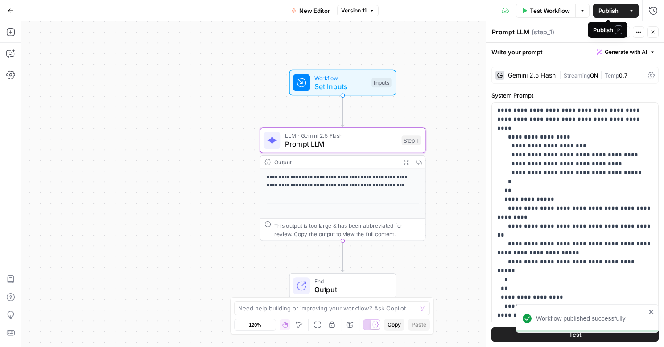
click at [603, 8] on span "Publish" at bounding box center [608, 10] width 20 height 9
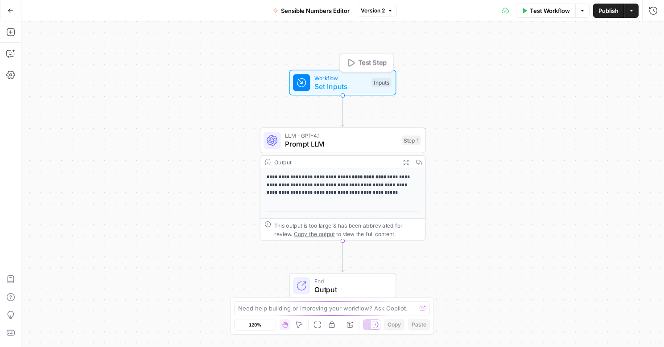
click at [322, 79] on span "Workflow" at bounding box center [340, 78] width 53 height 8
click at [587, 63] on button "Add Field" at bounding box center [567, 61] width 148 height 14
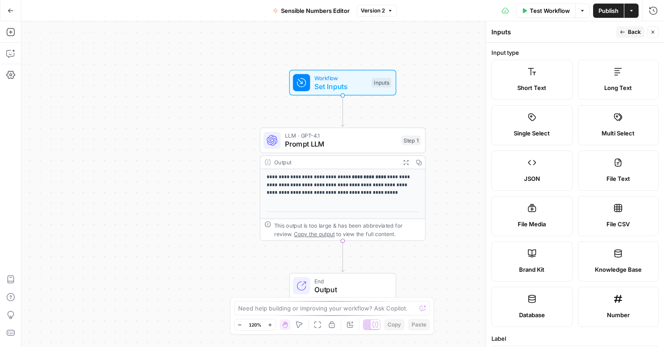
click at [622, 88] on span "Long Text" at bounding box center [618, 87] width 28 height 9
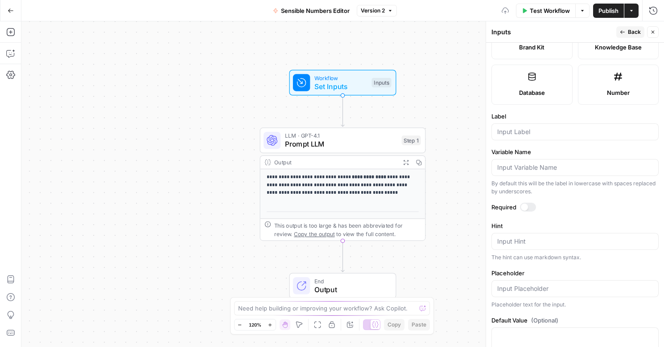
scroll to position [255, 0]
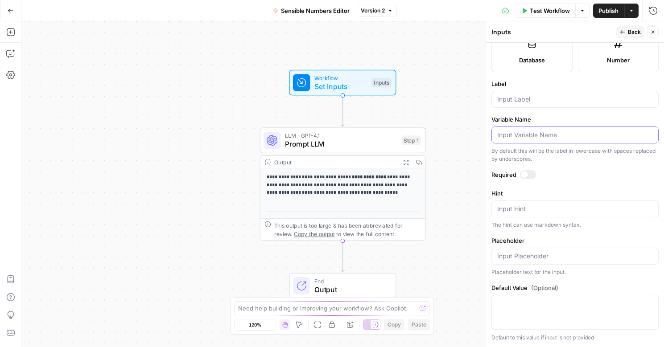
click at [528, 138] on input "Variable Name" at bounding box center [575, 135] width 156 height 9
type input "Output"
click at [546, 105] on div at bounding box center [574, 99] width 167 height 17
type input "Output"
click at [461, 142] on div "**********" at bounding box center [342, 184] width 643 height 326
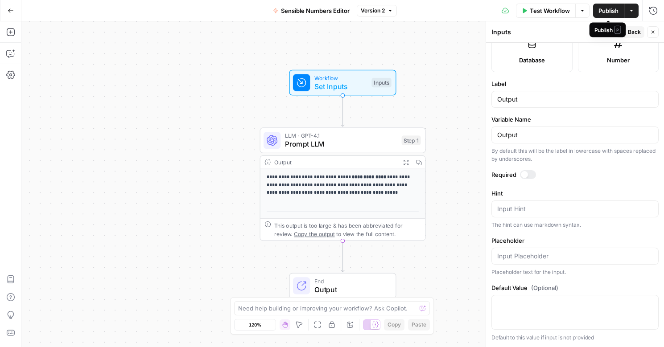
click at [605, 13] on span "Publish" at bounding box center [608, 10] width 20 height 9
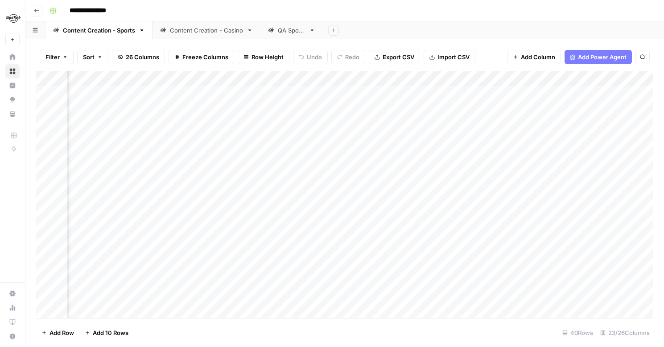
scroll to position [0, 1482]
click at [385, 79] on div "Add Column" at bounding box center [344, 194] width 617 height 247
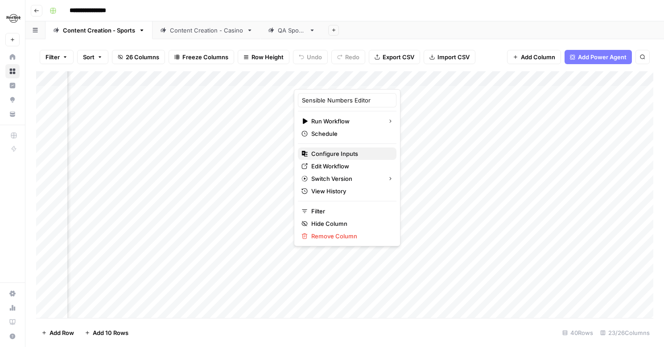
click at [350, 150] on span "Configure Inputs" at bounding box center [350, 153] width 78 height 9
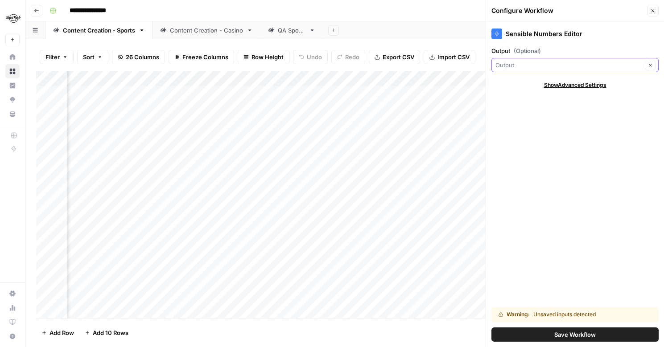
click at [572, 69] on input "Output (Optional)" at bounding box center [568, 65] width 147 height 9
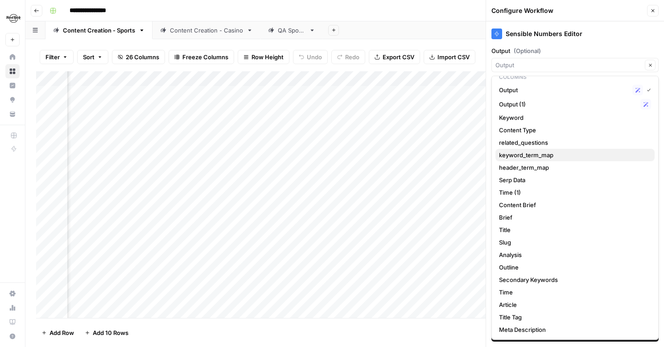
scroll to position [0, 0]
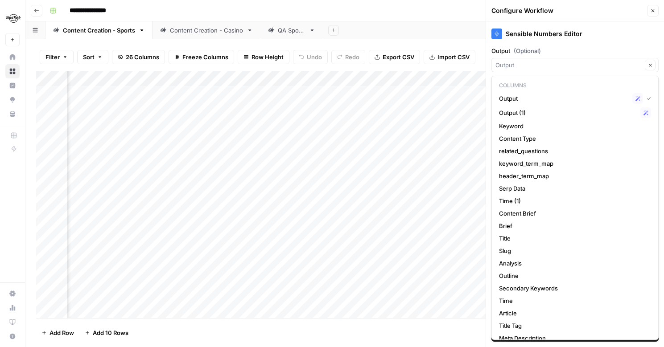
type input "Output"
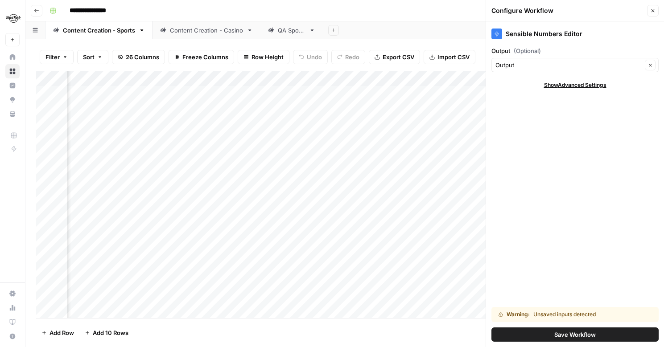
click at [272, 78] on div "Add Column" at bounding box center [344, 194] width 617 height 247
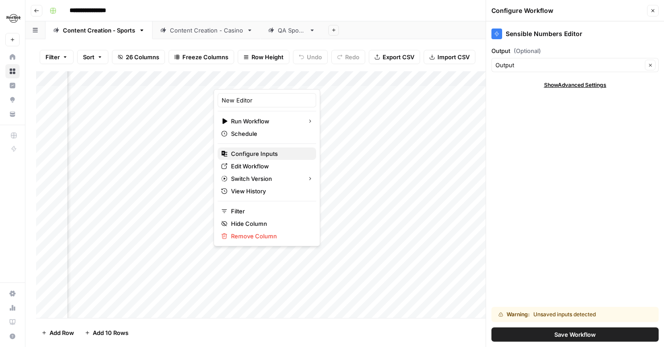
click at [265, 158] on span "Configure Inputs" at bounding box center [270, 153] width 78 height 9
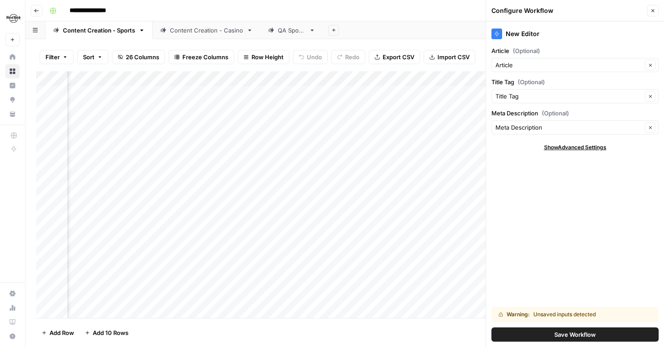
click at [350, 79] on div "Add Column" at bounding box center [344, 194] width 617 height 247
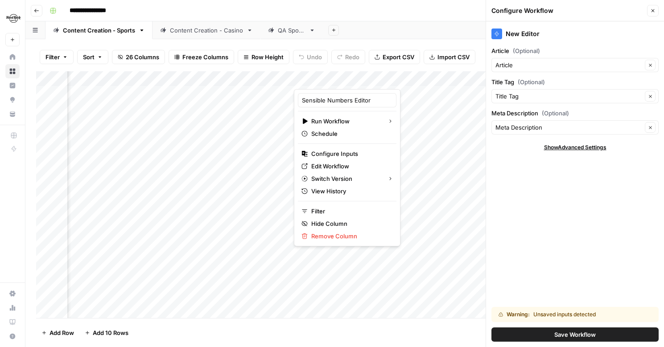
click at [264, 76] on div "Add Column" at bounding box center [344, 194] width 617 height 247
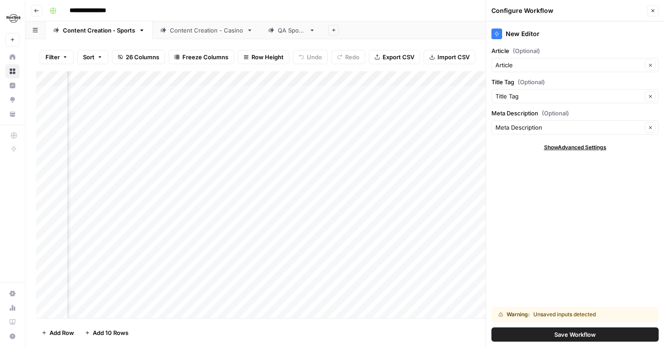
click at [462, 77] on div "Add Column" at bounding box center [344, 194] width 617 height 247
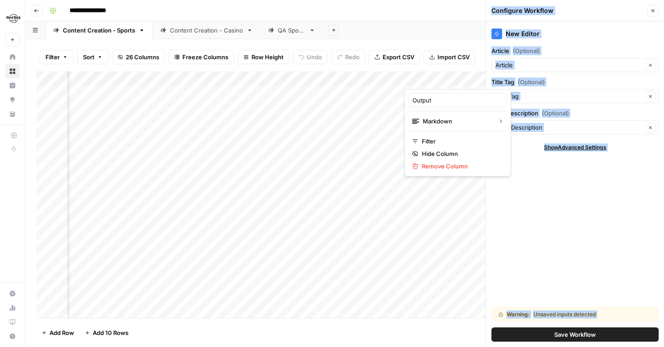
drag, startPoint x: 449, startPoint y: 79, endPoint x: 347, endPoint y: 80, distance: 101.7
click at [347, 80] on body "**********" at bounding box center [332, 173] width 664 height 347
click at [432, 74] on div at bounding box center [444, 80] width 81 height 18
drag, startPoint x: 430, startPoint y: 80, endPoint x: 337, endPoint y: 76, distance: 93.7
click at [335, 76] on body "**********" at bounding box center [332, 173] width 664 height 347
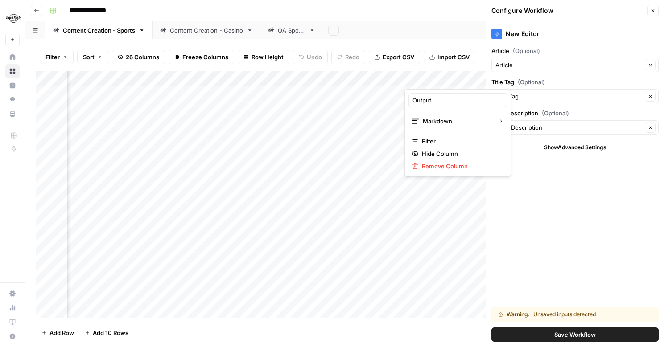
click at [396, 8] on div "**********" at bounding box center [350, 11] width 609 height 14
drag, startPoint x: 453, startPoint y: 76, endPoint x: 346, endPoint y: 84, distance: 106.4
click at [346, 84] on div "Add Column" at bounding box center [344, 194] width 617 height 247
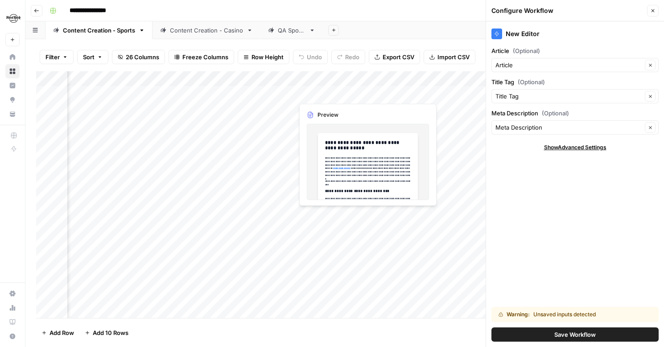
click at [335, 94] on div "Add Column" at bounding box center [344, 194] width 617 height 247
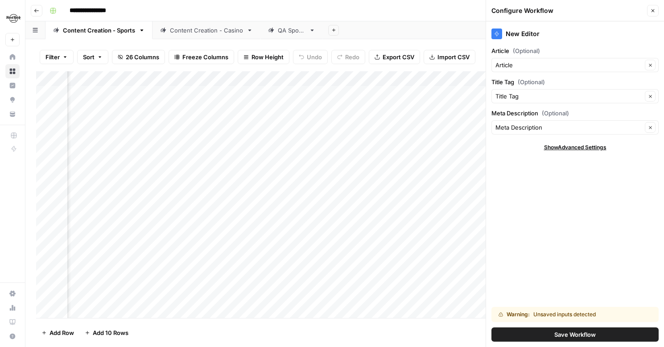
click at [413, 91] on div "Add Column" at bounding box center [344, 194] width 617 height 247
click at [338, 77] on div "Add Column" at bounding box center [344, 194] width 617 height 247
click at [335, 100] on input "Output" at bounding box center [347, 100] width 91 height 9
type input "O"
type input "Edited Output"
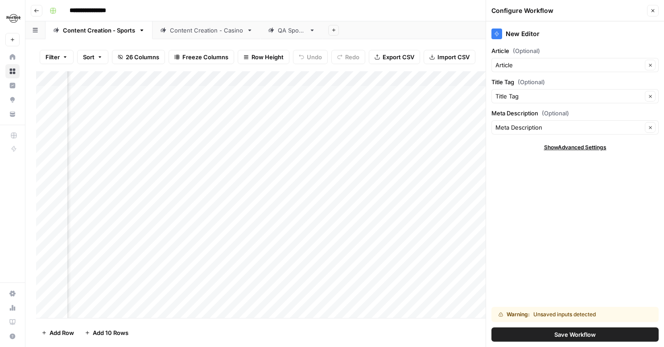
click at [425, 78] on div "Add Column" at bounding box center [344, 194] width 617 height 247
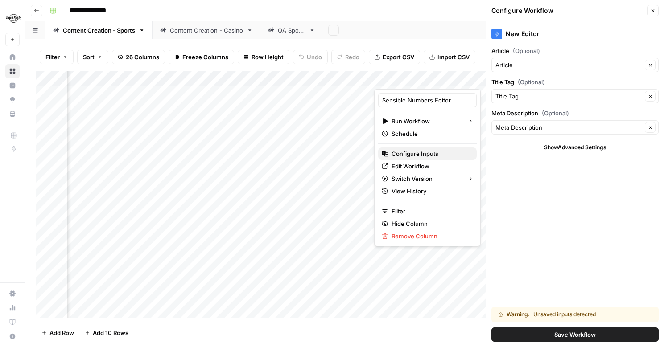
click at [416, 154] on span "Configure Inputs" at bounding box center [431, 153] width 78 height 9
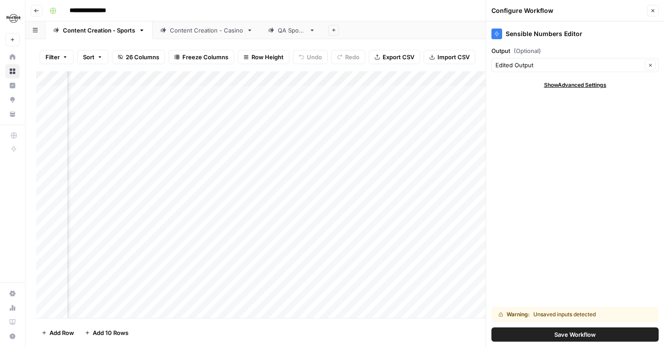
click at [413, 23] on div "Add Sheet" at bounding box center [493, 30] width 341 height 18
click at [440, 30] on div "Add Sheet" at bounding box center [493, 30] width 341 height 18
click at [654, 10] on icon "button" at bounding box center [652, 10] width 5 height 5
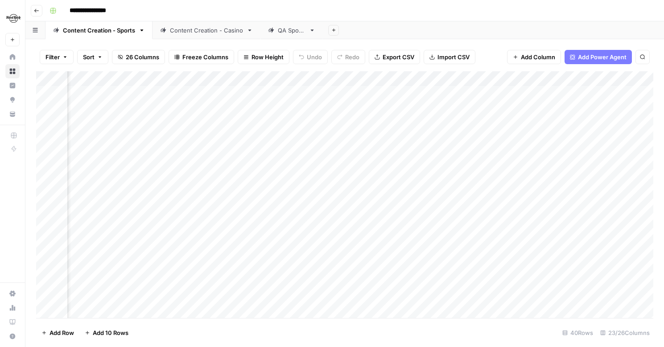
click at [517, 77] on div "Add Column" at bounding box center [344, 194] width 617 height 247
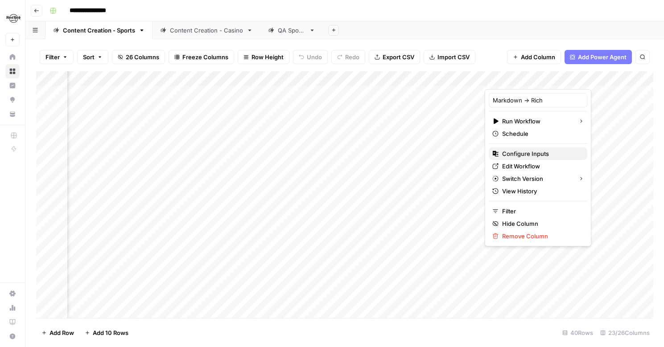
click at [519, 156] on span "Configure Inputs" at bounding box center [541, 153] width 78 height 9
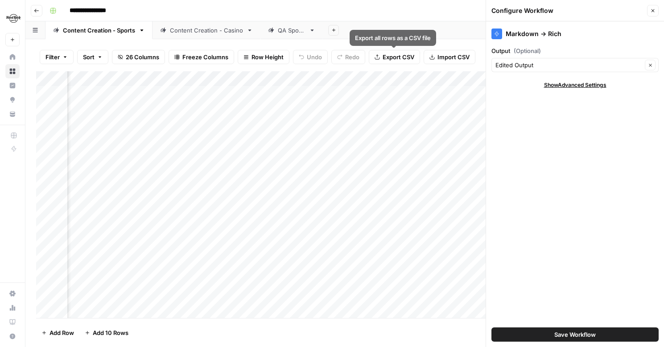
click at [396, 27] on div "Add Sheet" at bounding box center [493, 30] width 341 height 18
click at [396, 77] on div "Add Column" at bounding box center [344, 194] width 617 height 247
click at [440, 43] on div "Filter Sort 26 Columns Freeze Columns Row Height Undo Redo Export CSV Import CS…" at bounding box center [344, 57] width 617 height 29
click at [655, 12] on button "Close" at bounding box center [653, 11] width 12 height 12
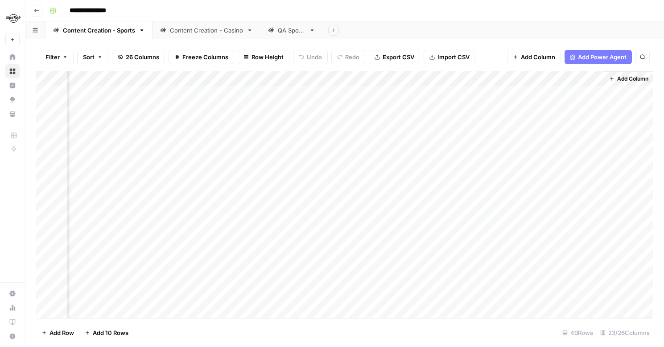
scroll to position [0, 1535]
drag, startPoint x: 488, startPoint y: 80, endPoint x: 357, endPoint y: 81, distance: 131.5
click at [357, 81] on div "Add Column" at bounding box center [344, 194] width 617 height 247
click at [485, 85] on div "Add Column" at bounding box center [344, 194] width 617 height 247
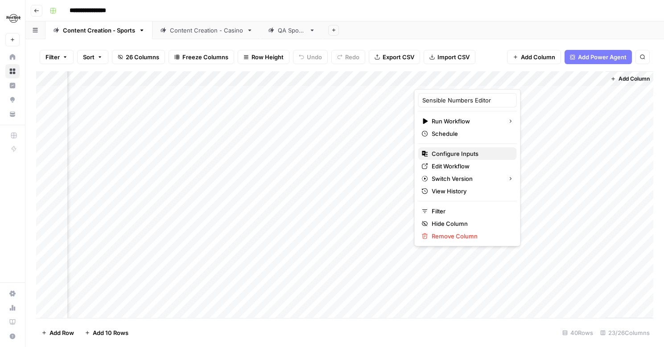
click at [463, 152] on span "Configure Inputs" at bounding box center [471, 153] width 78 height 9
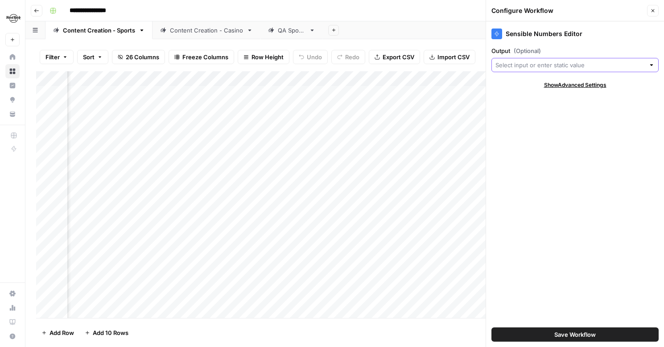
click at [553, 69] on input "Output (Optional)" at bounding box center [569, 65] width 149 height 9
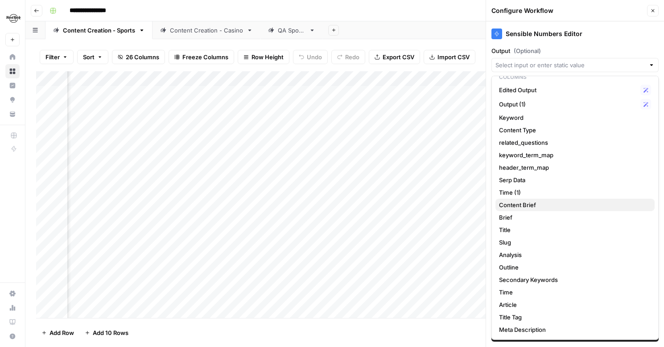
scroll to position [0, 0]
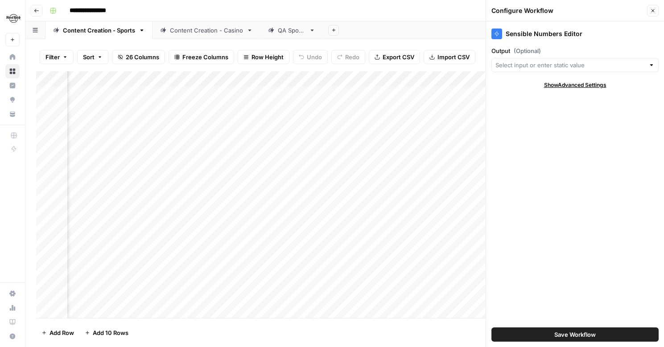
click at [363, 82] on div "Add Column" at bounding box center [344, 194] width 617 height 247
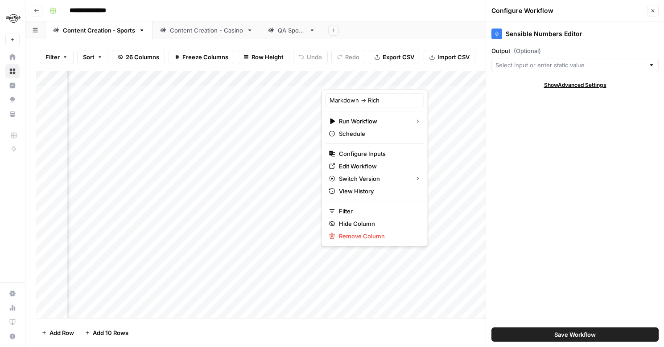
click at [398, 81] on div at bounding box center [367, 80] width 93 height 18
click at [376, 82] on div at bounding box center [367, 80] width 93 height 18
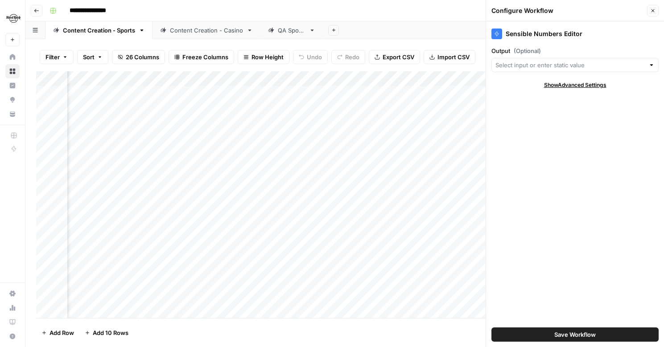
click at [445, 16] on div "**********" at bounding box center [350, 11] width 609 height 14
click at [655, 9] on icon "button" at bounding box center [652, 10] width 5 height 5
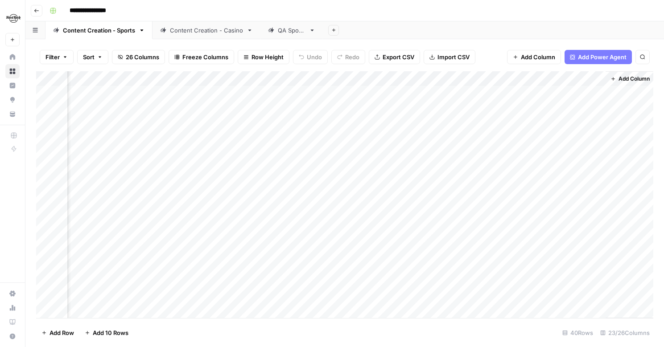
click at [541, 53] on span "Add Column" at bounding box center [538, 57] width 34 height 9
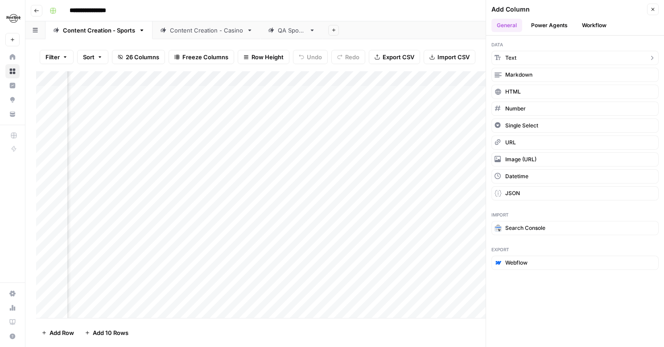
click at [527, 61] on button "Text" at bounding box center [574, 58] width 167 height 14
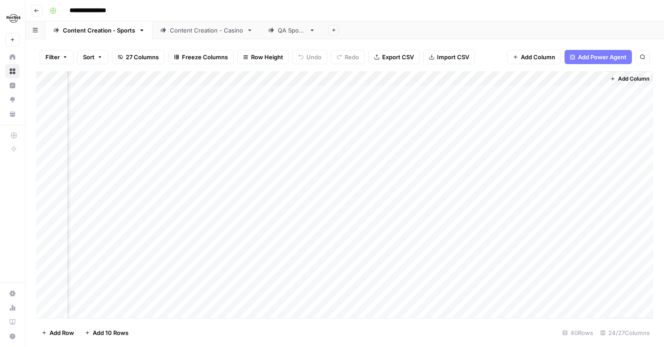
scroll to position [0, 1665]
drag, startPoint x: 522, startPoint y: 76, endPoint x: 338, endPoint y: 87, distance: 184.4
click at [338, 87] on div "Add Column" at bounding box center [344, 194] width 617 height 247
click at [319, 77] on div "Add Column" at bounding box center [344, 194] width 617 height 247
click at [319, 77] on div at bounding box center [348, 80] width 129 height 18
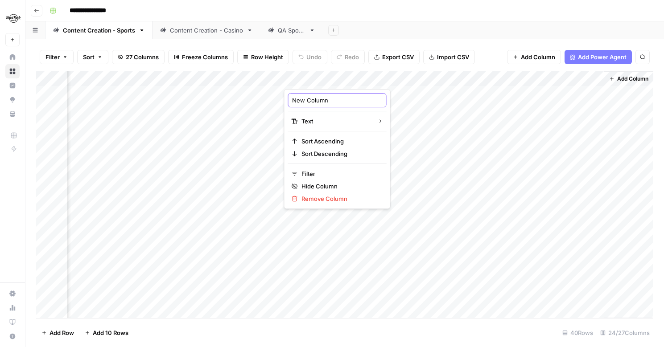
click at [336, 104] on input "New Column" at bounding box center [337, 100] width 91 height 9
type input "Corrected Output"
click at [400, 35] on div "Add Sheet" at bounding box center [493, 30] width 341 height 18
click at [325, 77] on div "Add Column" at bounding box center [344, 194] width 617 height 247
click at [339, 99] on input "New Column" at bounding box center [337, 100] width 91 height 9
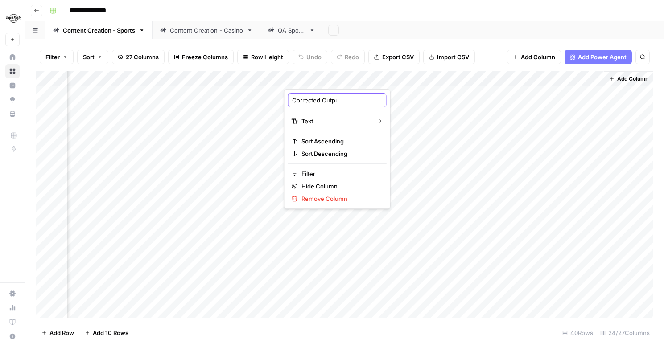
type input "Corrected Output"
click at [234, 78] on div "Add Column" at bounding box center [344, 194] width 617 height 247
click at [509, 79] on div "Add Column" at bounding box center [344, 194] width 617 height 247
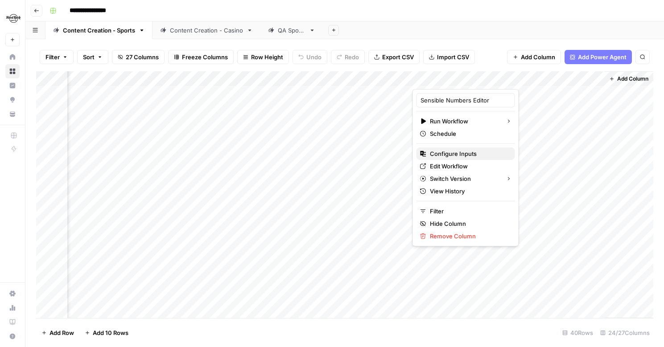
click at [439, 150] on span "Configure Inputs" at bounding box center [469, 153] width 78 height 9
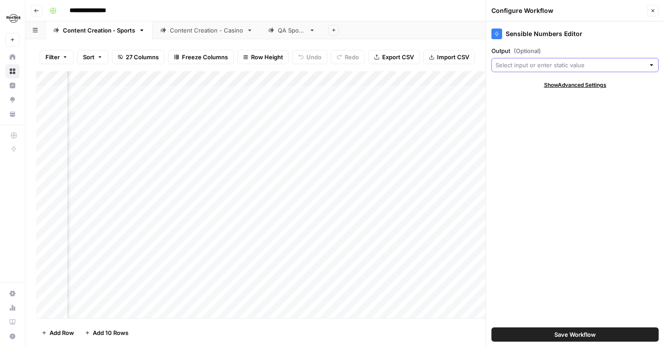
click at [514, 67] on input "Output (Optional)" at bounding box center [569, 65] width 149 height 9
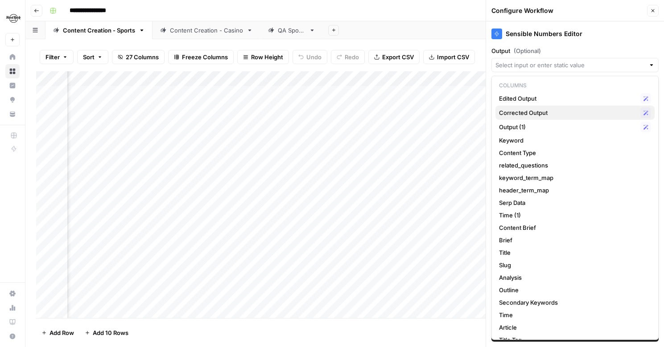
click at [539, 117] on div "Corrected Output Possible Match" at bounding box center [575, 112] width 152 height 11
type input "Corrected Output"
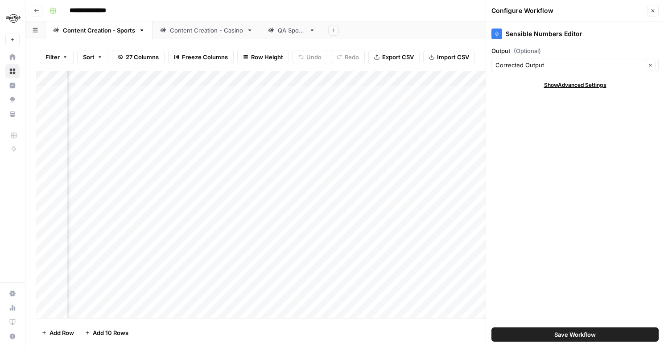
click at [428, 21] on div "Add Sheet" at bounding box center [493, 30] width 341 height 18
click at [655, 9] on button "Close" at bounding box center [653, 11] width 12 height 12
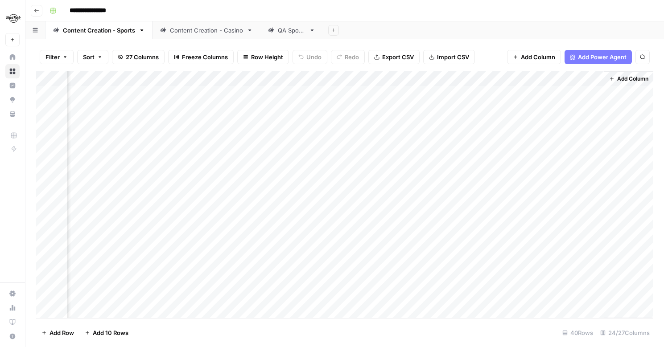
click at [312, 78] on div "Add Column" at bounding box center [344, 194] width 617 height 247
click at [307, 99] on input "Corrected Output" at bounding box center [337, 100] width 91 height 9
type input "Rich Output"
click at [477, 82] on div "Add Column" at bounding box center [344, 194] width 617 height 247
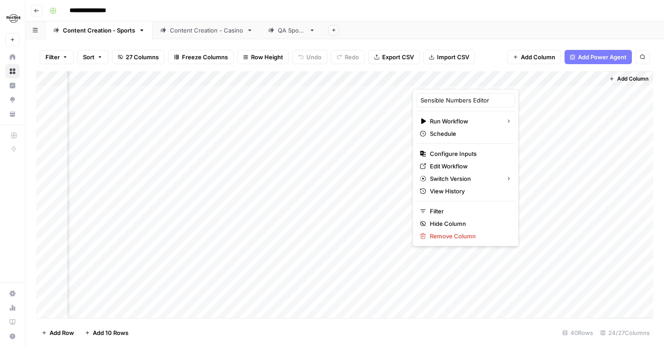
click at [488, 81] on div at bounding box center [467, 80] width 111 height 18
click at [555, 75] on div "Add Column" at bounding box center [344, 194] width 617 height 247
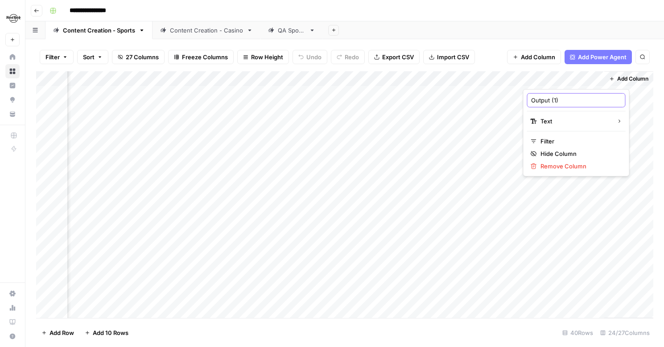
click at [539, 102] on input "Output (1)" at bounding box center [576, 100] width 91 height 9
type input "Corrected Output + Rich"
click at [325, 83] on div "Add Column" at bounding box center [344, 194] width 617 height 247
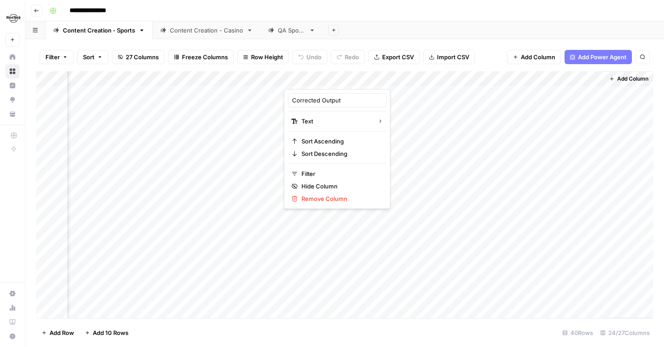
click at [325, 83] on div at bounding box center [348, 80] width 129 height 18
click at [319, 102] on input "Corrected Output" at bounding box center [337, 100] width 91 height 9
type input "Rich, Edited Output"
click at [504, 82] on div "Add Column" at bounding box center [344, 194] width 617 height 247
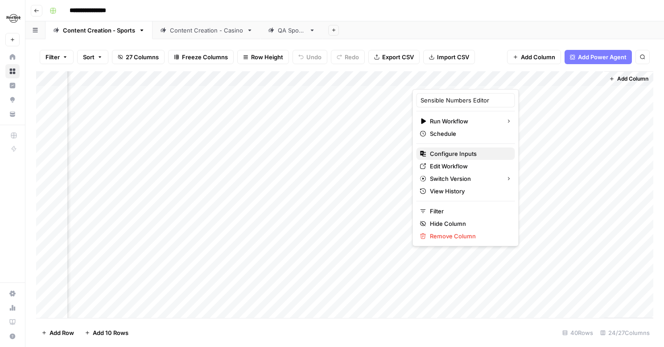
click at [448, 148] on button "Configure Inputs" at bounding box center [465, 154] width 99 height 12
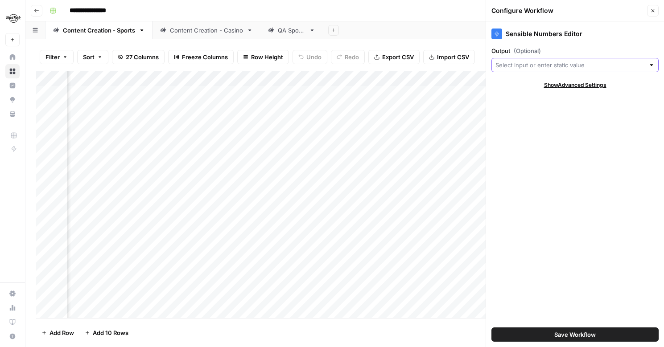
click at [533, 69] on input "Output (Optional)" at bounding box center [569, 65] width 149 height 9
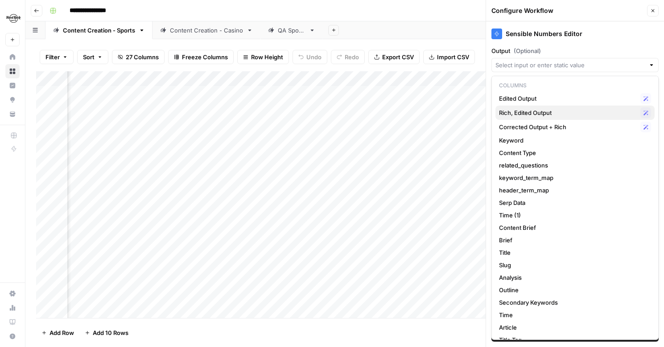
click at [535, 113] on span "Rich, Edited Output" at bounding box center [568, 112] width 138 height 9
type input "Rich, Edited Output"
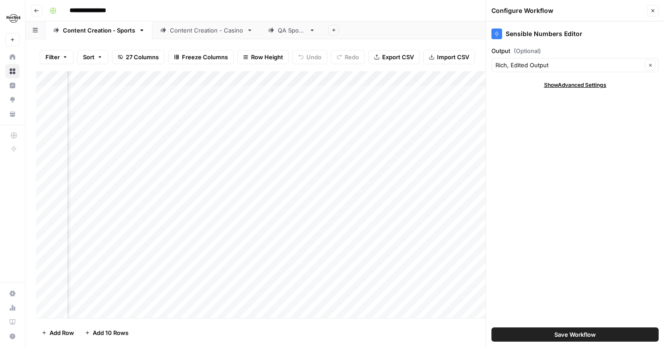
click at [650, 12] on icon "button" at bounding box center [652, 10] width 5 height 5
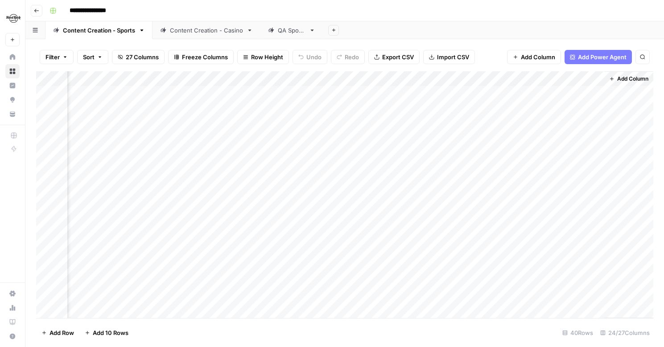
click at [268, 78] on div "Add Column" at bounding box center [344, 194] width 617 height 247
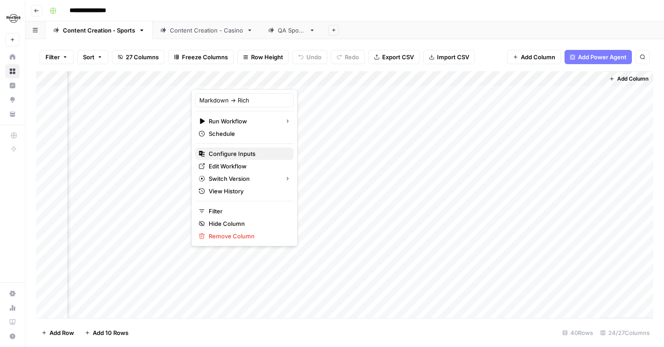
click at [236, 153] on span "Configure Inputs" at bounding box center [248, 153] width 78 height 9
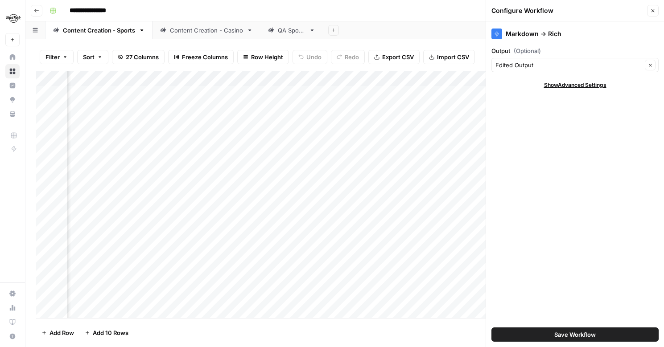
click at [658, 11] on button "Close" at bounding box center [653, 11] width 12 height 12
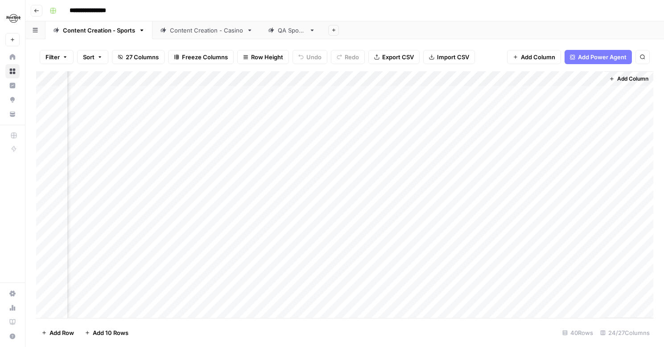
click at [406, 76] on div "Add Column" at bounding box center [344, 194] width 617 height 247
click at [498, 32] on div "Add Sheet" at bounding box center [493, 30] width 341 height 18
click at [561, 96] on div "Add Column" at bounding box center [344, 194] width 617 height 247
click at [514, 92] on div "Add Column" at bounding box center [344, 194] width 617 height 247
click at [502, 93] on div "Add Column" at bounding box center [344, 194] width 617 height 247
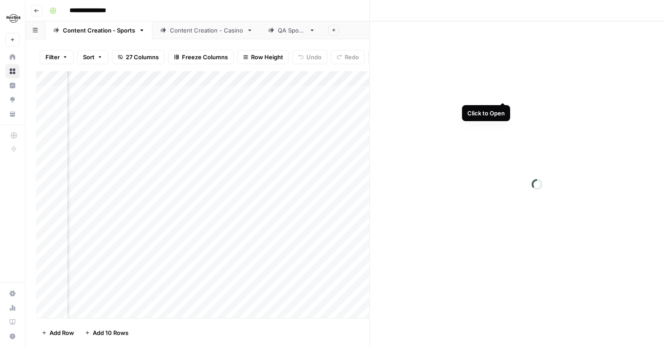
scroll to position [0, 1664]
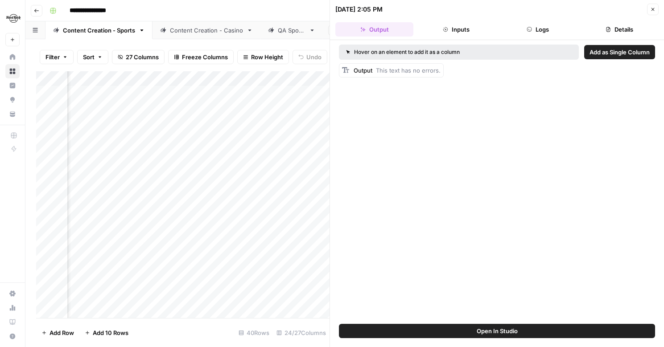
click at [654, 8] on icon "button" at bounding box center [652, 9] width 5 height 5
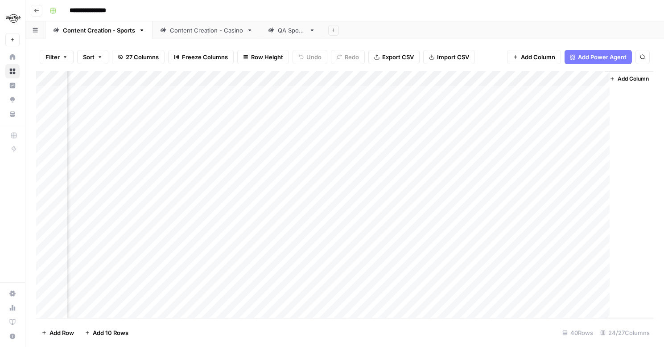
scroll to position [0, 1654]
click at [463, 91] on div "Add Column" at bounding box center [344, 194] width 617 height 247
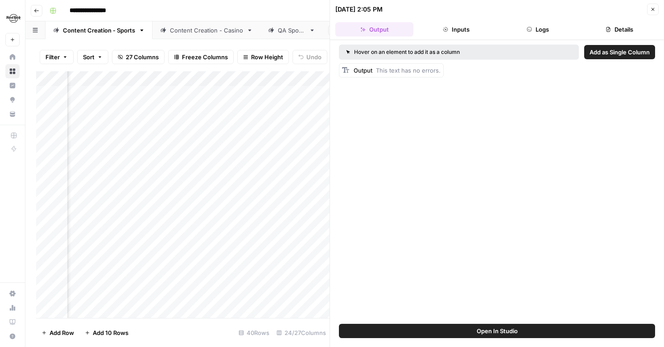
click at [655, 8] on icon "button" at bounding box center [652, 9] width 5 height 5
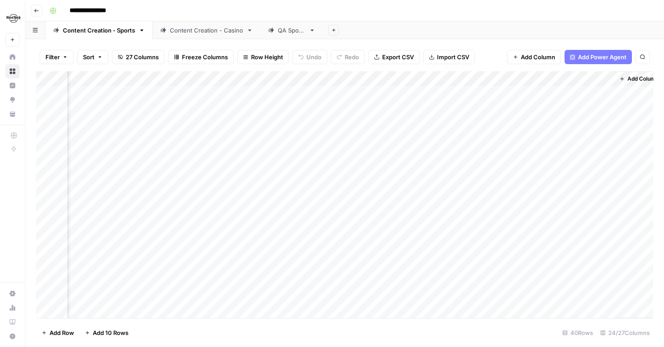
click at [499, 76] on div "Add Column" at bounding box center [344, 194] width 617 height 247
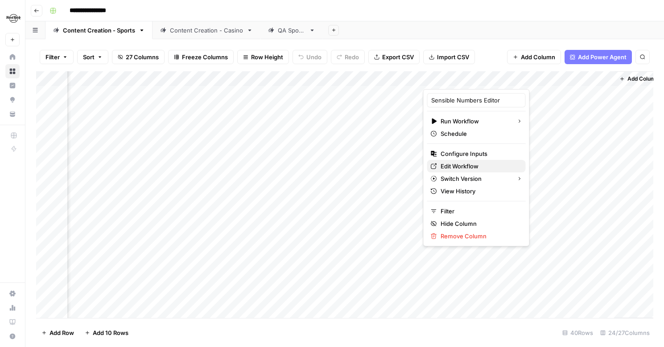
click at [448, 162] on span "Edit Workflow" at bounding box center [480, 166] width 78 height 9
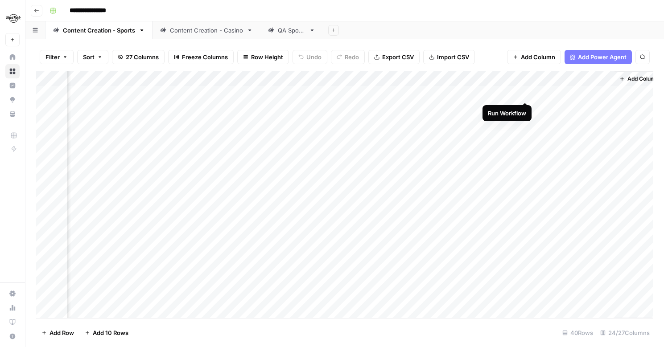
click at [525, 95] on div "Add Column" at bounding box center [344, 194] width 617 height 247
click at [513, 95] on div "Add Column" at bounding box center [344, 194] width 617 height 247
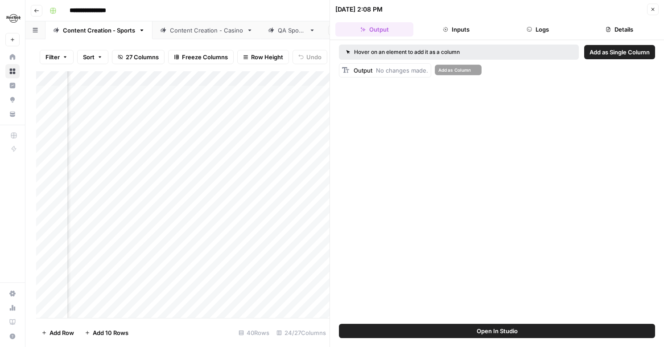
click at [391, 71] on span "No changes made." at bounding box center [402, 70] width 52 height 7
click at [651, 7] on icon "button" at bounding box center [652, 9] width 5 height 5
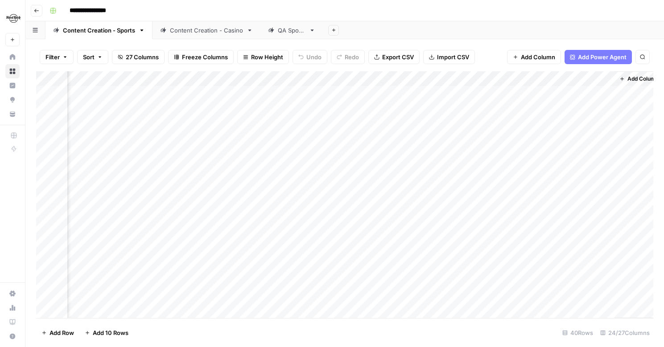
click at [516, 78] on div "Add Column" at bounding box center [344, 194] width 617 height 247
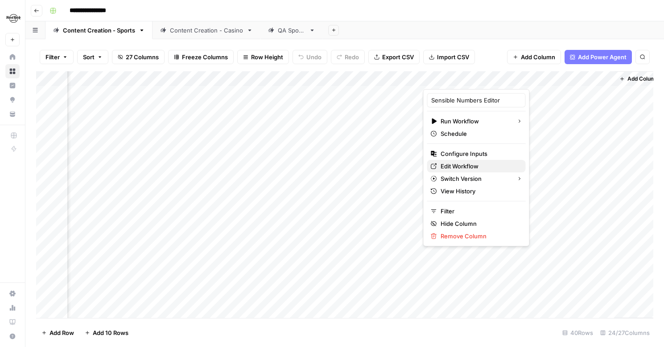
click at [470, 168] on span "Edit Workflow" at bounding box center [480, 166] width 78 height 9
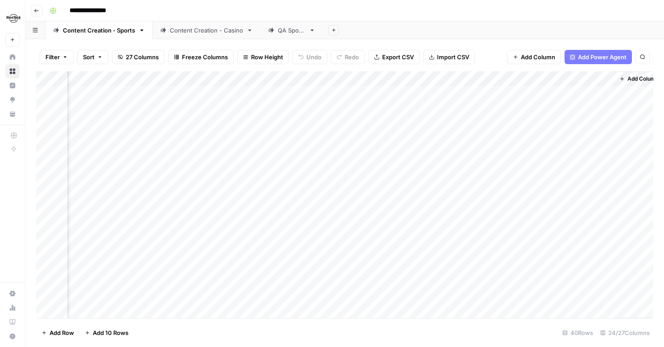
click at [526, 123] on div "Add Column" at bounding box center [344, 194] width 617 height 247
click at [573, 124] on div "Add Column" at bounding box center [344, 194] width 617 height 247
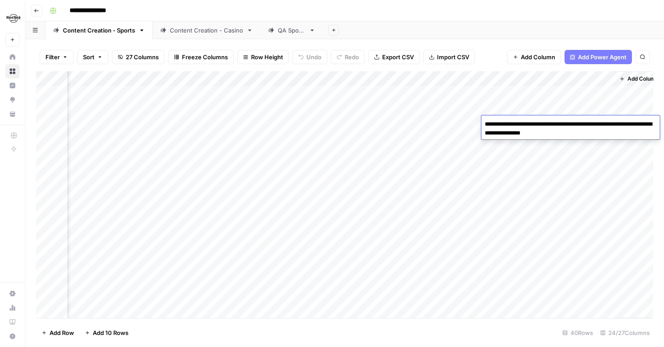
click at [573, 124] on textarea "**********" at bounding box center [570, 128] width 178 height 21
click at [381, 129] on div "Add Column" at bounding box center [344, 194] width 617 height 247
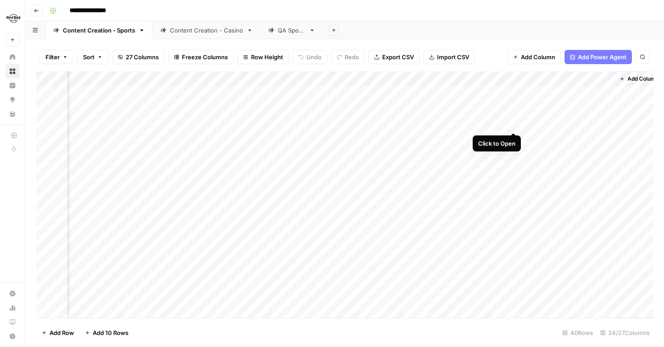
click at [512, 124] on div "Add Column" at bounding box center [344, 194] width 617 height 247
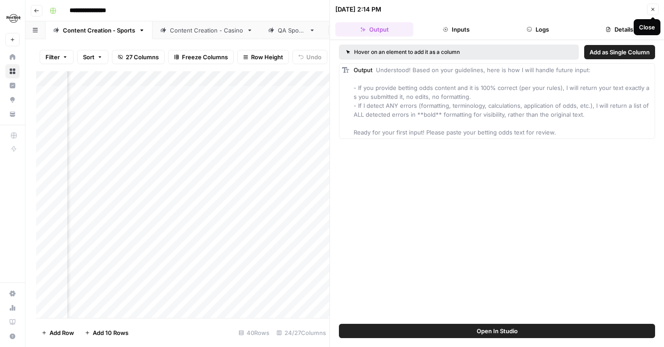
click at [651, 12] on button "Close" at bounding box center [653, 10] width 12 height 12
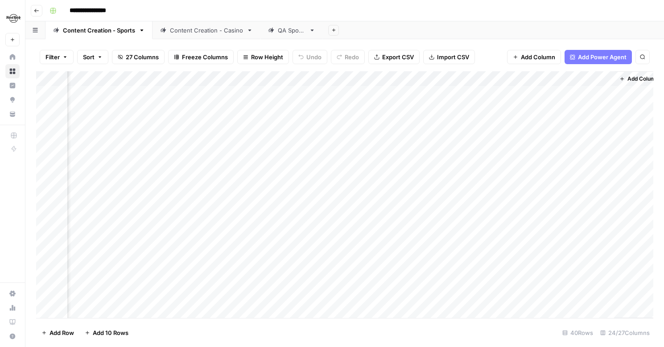
click at [377, 78] on div "Add Column" at bounding box center [344, 194] width 617 height 247
click at [373, 78] on div at bounding box center [359, 80] width 129 height 18
click at [386, 91] on div "Add Column" at bounding box center [344, 194] width 617 height 247
click at [286, 94] on div "Add Column" at bounding box center [344, 194] width 617 height 247
click at [276, 95] on div "Add Column" at bounding box center [344, 194] width 617 height 247
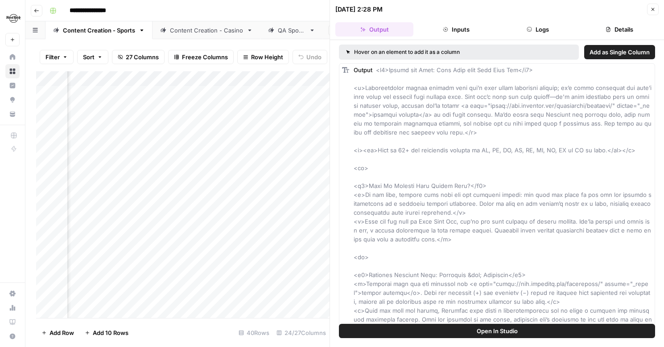
click at [196, 82] on div "Add Column" at bounding box center [182, 194] width 293 height 247
click at [266, 6] on div "**********" at bounding box center [350, 11] width 609 height 14
click at [652, 8] on icon "button" at bounding box center [652, 9] width 5 height 5
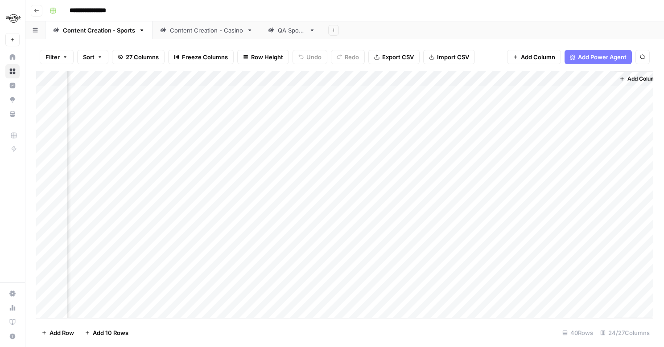
click at [259, 92] on div "Add Column" at bounding box center [344, 194] width 617 height 247
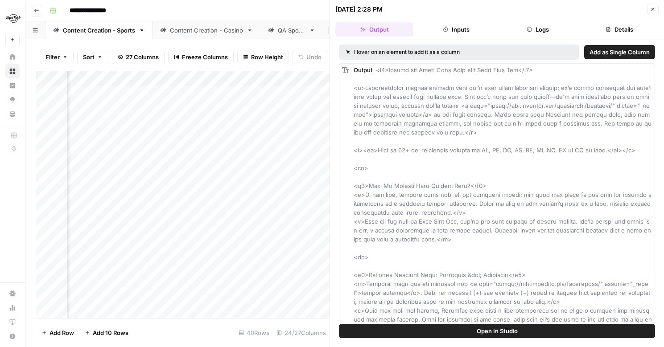
click at [656, 0] on header "09/25/25 at 2:28 PM Close Output Inputs Logs Details" at bounding box center [497, 20] width 334 height 40
click at [455, 29] on button "Inputs" at bounding box center [456, 29] width 78 height 14
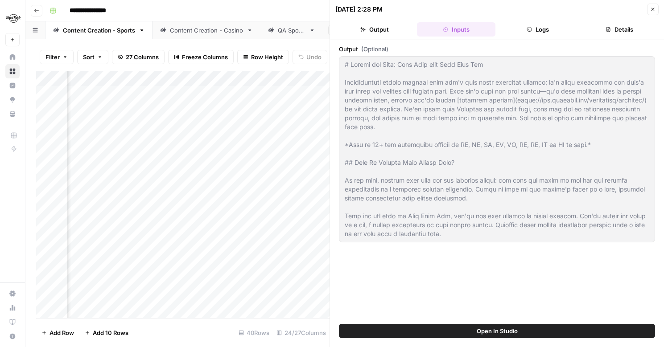
click at [166, 89] on div "Add Column" at bounding box center [182, 194] width 293 height 247
click at [191, 93] on div "Add Column" at bounding box center [182, 194] width 293 height 247
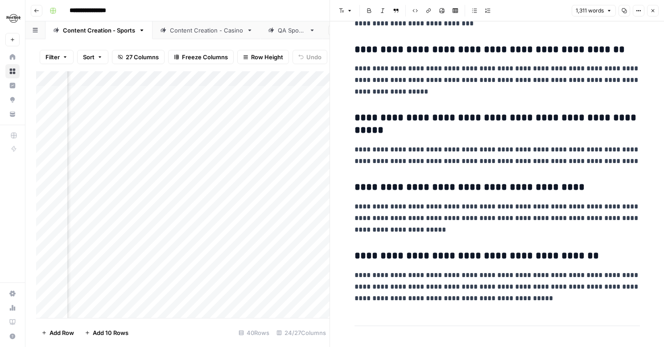
scroll to position [1978, 0]
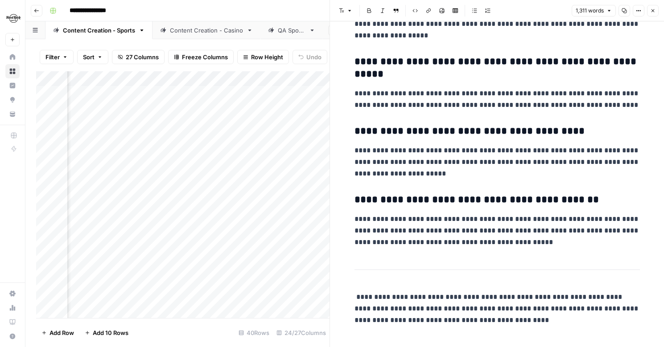
click at [654, 10] on icon "button" at bounding box center [652, 10] width 5 height 5
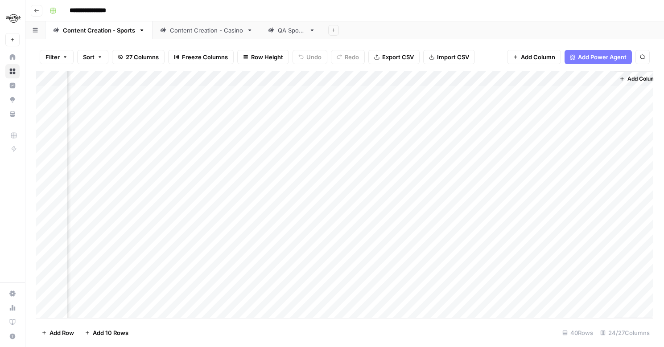
click at [417, 79] on div "Add Column" at bounding box center [344, 194] width 617 height 247
click at [334, 198] on span "Remove Column" at bounding box center [351, 198] width 78 height 9
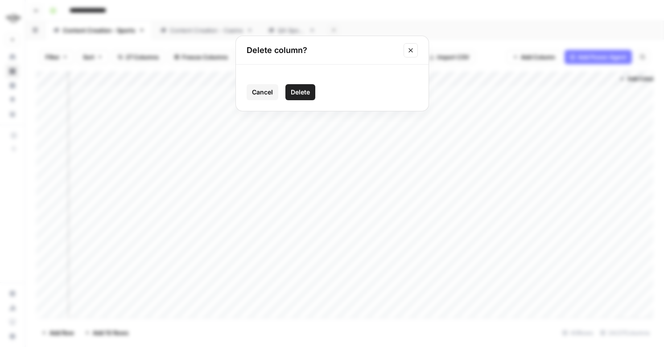
click at [305, 93] on span "Delete" at bounding box center [300, 92] width 19 height 9
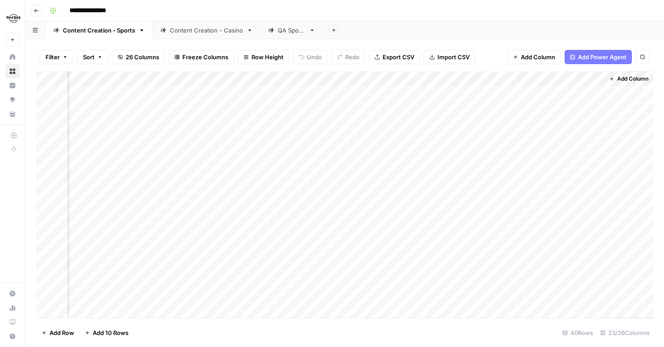
scroll to position [0, 1537]
click at [597, 78] on div "Add Column" at bounding box center [344, 194] width 617 height 247
click at [566, 169] on span "Remove Column" at bounding box center [579, 166] width 78 height 9
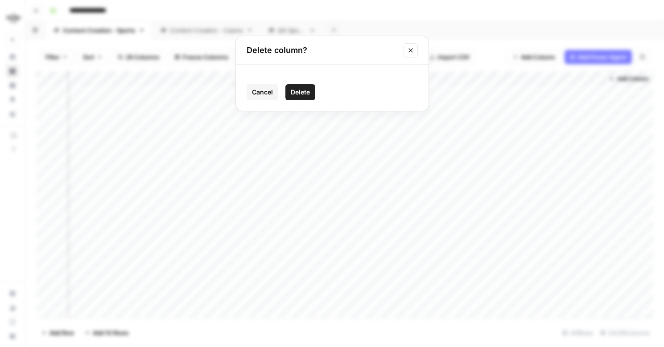
click at [309, 92] on span "Delete" at bounding box center [300, 92] width 19 height 9
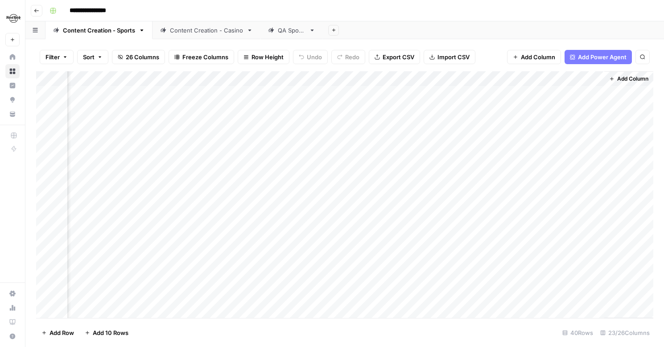
scroll to position [0, 1456]
drag, startPoint x: 545, startPoint y: 78, endPoint x: 421, endPoint y: 78, distance: 123.5
click at [421, 78] on div "Add Column" at bounding box center [344, 194] width 617 height 247
click at [505, 93] on div "Add Column" at bounding box center [344, 194] width 617 height 247
click at [493, 96] on div "Add Column" at bounding box center [344, 194] width 617 height 247
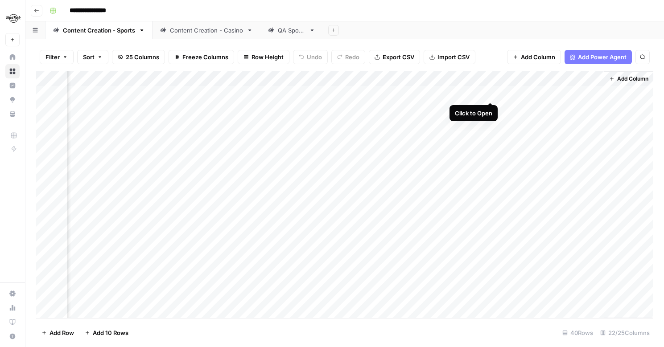
scroll to position [0, 1449]
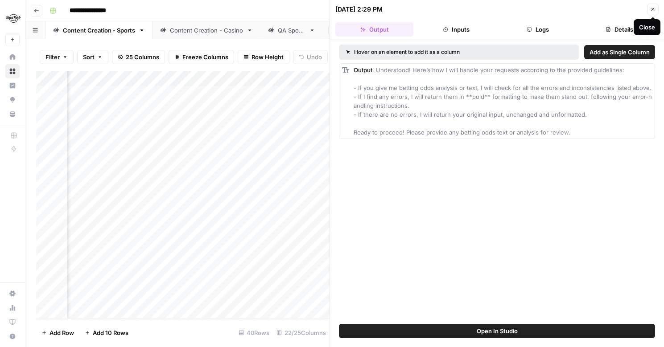
click at [651, 8] on icon "button" at bounding box center [652, 9] width 5 height 5
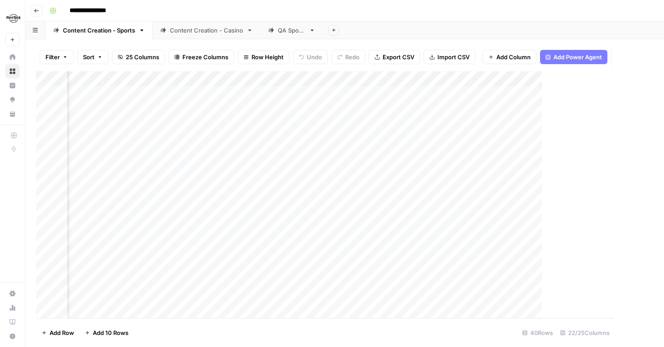
scroll to position [0, 1446]
click at [456, 79] on div "Add Column" at bounding box center [344, 194] width 617 height 247
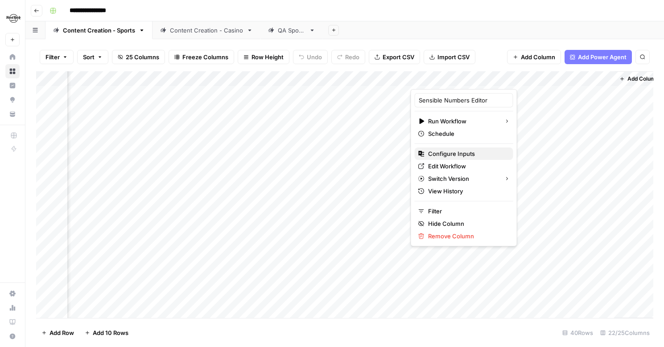
click at [467, 151] on span "Configure Inputs" at bounding box center [467, 153] width 78 height 9
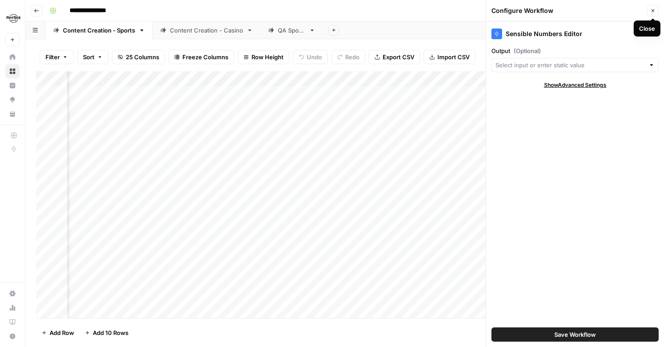
click at [647, 8] on button "Close" at bounding box center [653, 11] width 12 height 12
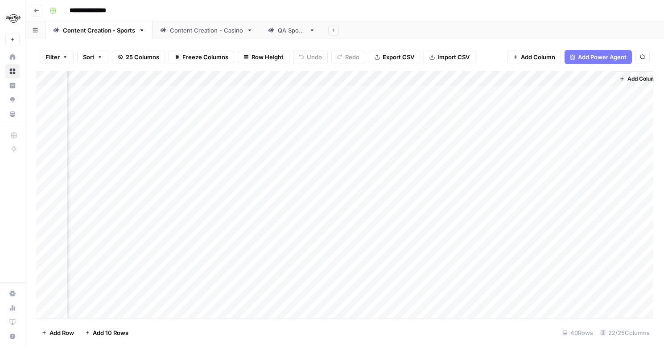
click at [503, 78] on div "Add Column" at bounding box center [344, 194] width 617 height 247
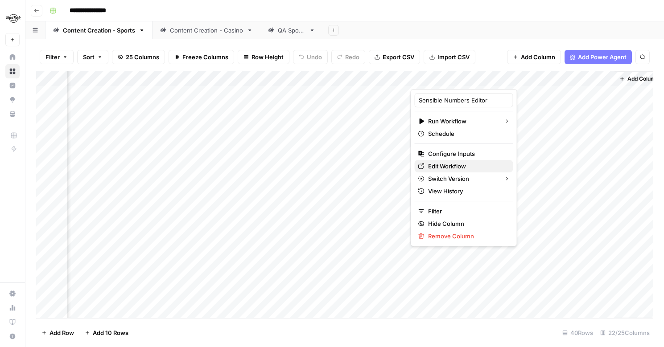
click at [442, 166] on span "Edit Workflow" at bounding box center [467, 166] width 78 height 9
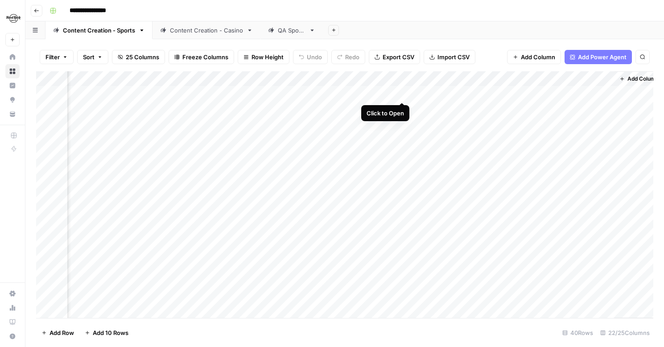
click at [400, 94] on div "Add Column" at bounding box center [344, 194] width 617 height 247
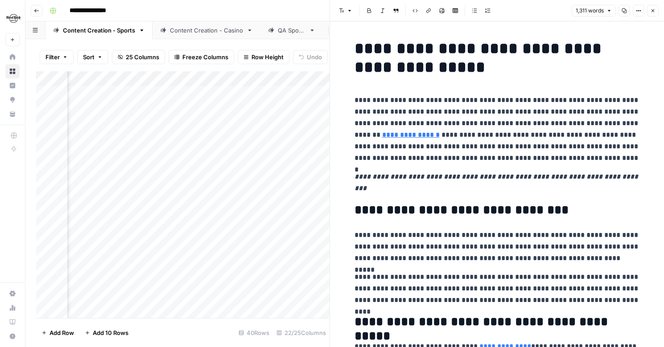
click at [652, 14] on button "Close" at bounding box center [653, 11] width 12 height 12
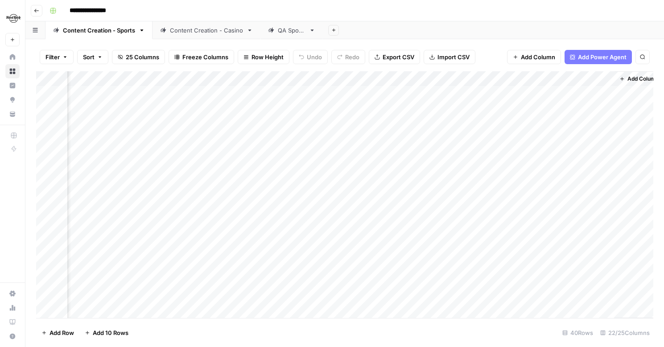
click at [463, 80] on div "Add Column" at bounding box center [344, 194] width 617 height 247
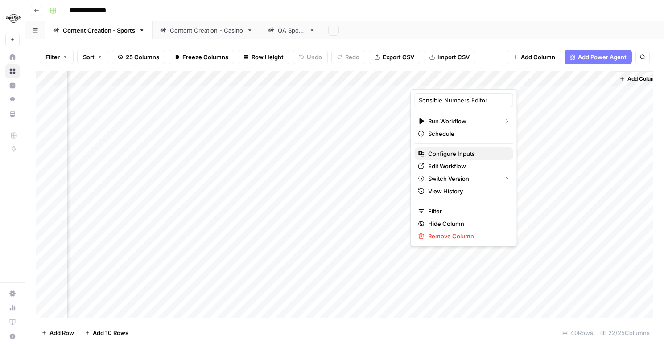
click at [446, 155] on span "Configure Inputs" at bounding box center [467, 153] width 78 height 9
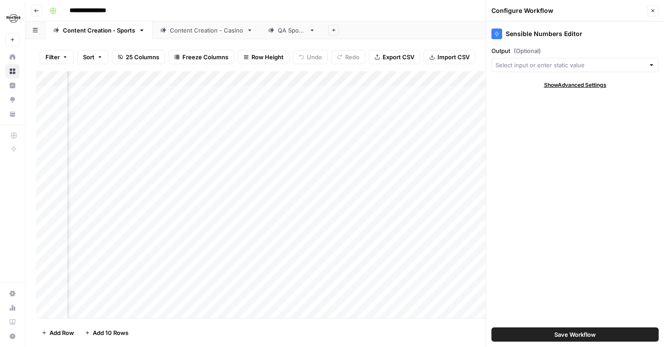
click at [294, 79] on div "Add Column" at bounding box center [344, 194] width 617 height 247
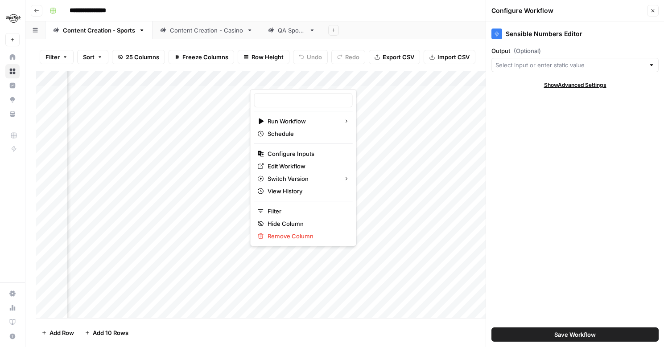
type input "New Editor"
click at [296, 152] on span "Configure Inputs" at bounding box center [307, 153] width 78 height 9
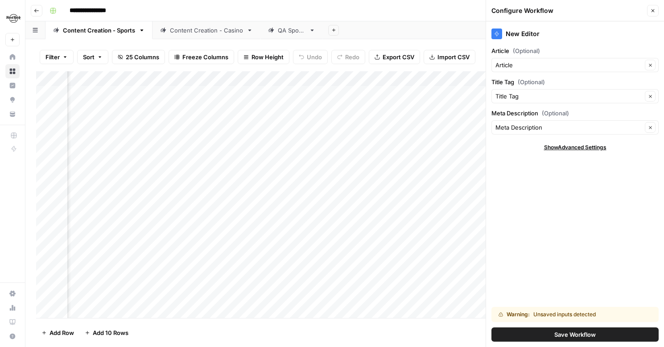
click at [381, 76] on div "Add Column" at bounding box center [344, 194] width 617 height 247
click at [298, 78] on div "Add Column" at bounding box center [344, 194] width 617 height 247
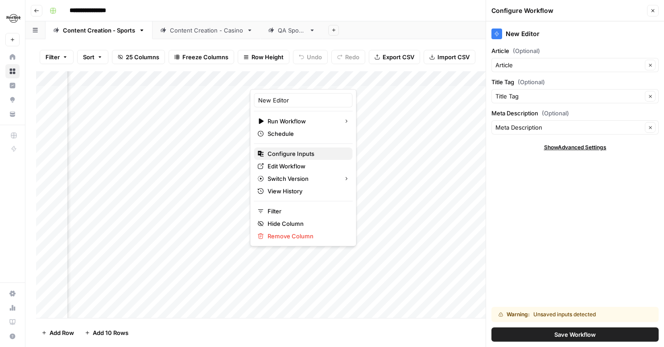
click at [293, 158] on span "Configure Inputs" at bounding box center [307, 153] width 78 height 9
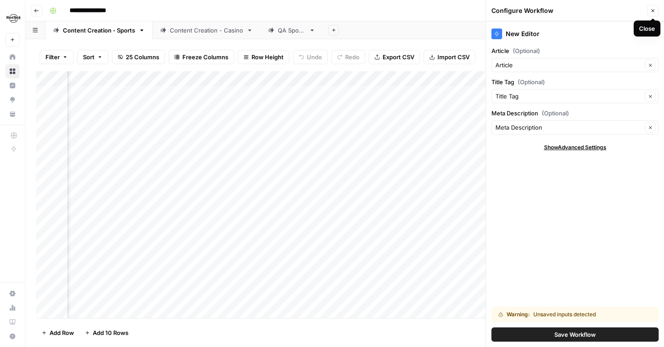
click at [651, 9] on icon "button" at bounding box center [652, 10] width 5 height 5
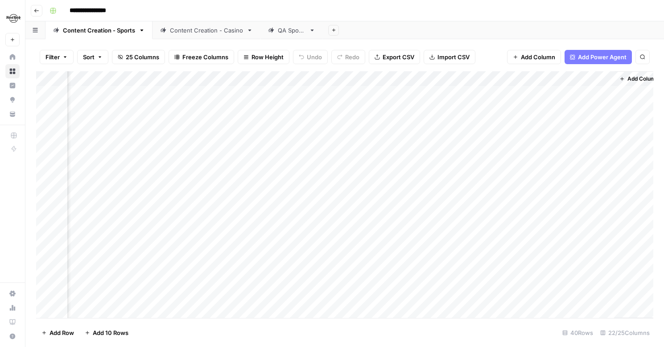
click at [308, 78] on div "Add Column" at bounding box center [344, 194] width 617 height 247
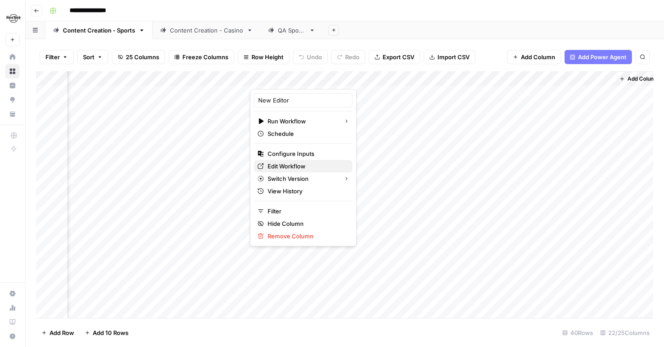
click at [283, 164] on span "Edit Workflow" at bounding box center [307, 166] width 78 height 9
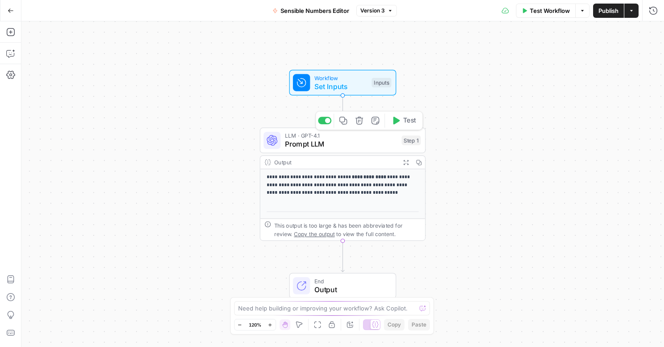
click at [344, 145] on span "Prompt LLM" at bounding box center [341, 144] width 112 height 11
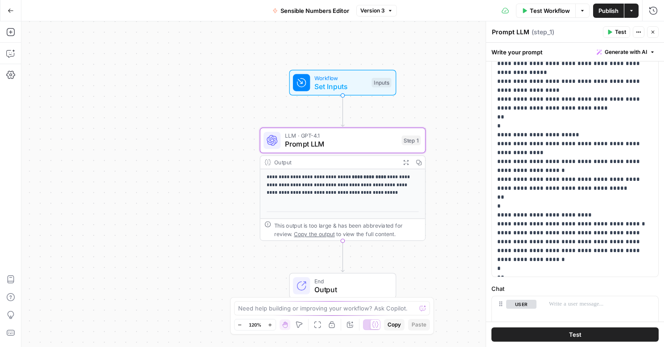
scroll to position [321, 0]
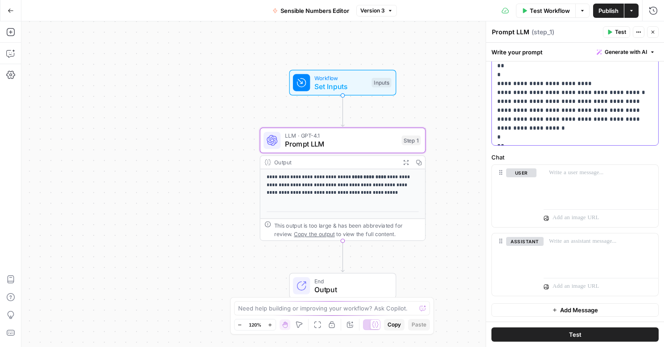
drag, startPoint x: 532, startPoint y: 120, endPoint x: 598, endPoint y: 123, distance: 66.5
drag, startPoint x: 639, startPoint y: 119, endPoint x: 573, endPoint y: 122, distance: 65.6
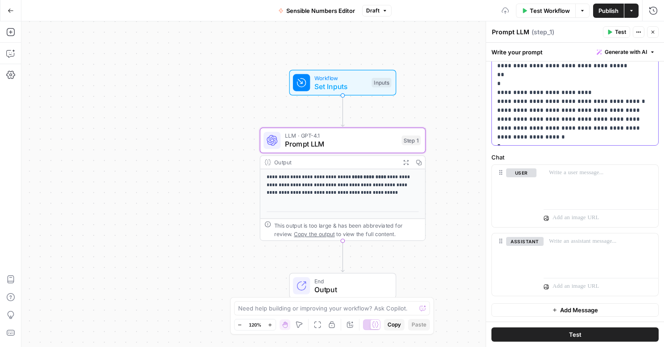
scroll to position [2497, 0]
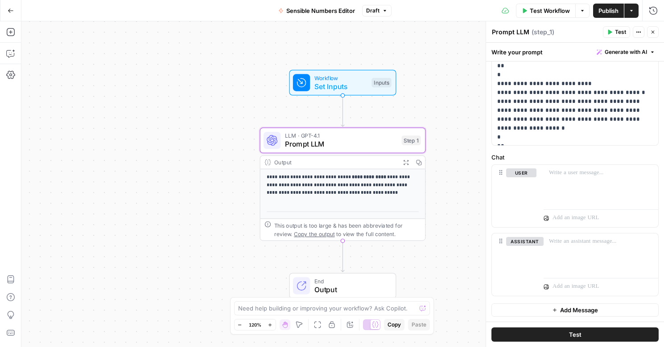
click at [602, 13] on span "Publish" at bounding box center [608, 10] width 20 height 9
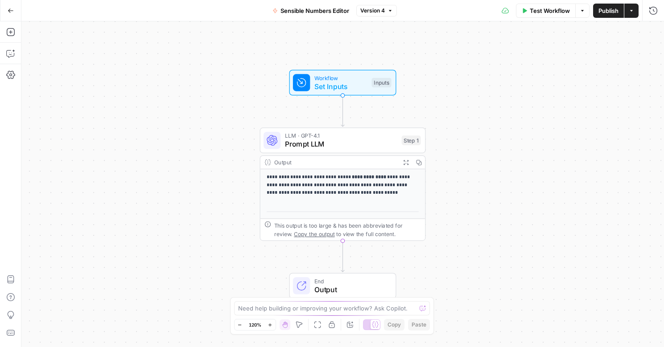
click at [354, 185] on p "**********" at bounding box center [343, 186] width 152 height 24
click at [361, 158] on div "Output" at bounding box center [335, 162] width 122 height 8
click at [406, 166] on button "Expand Output" at bounding box center [406, 162] width 13 height 13
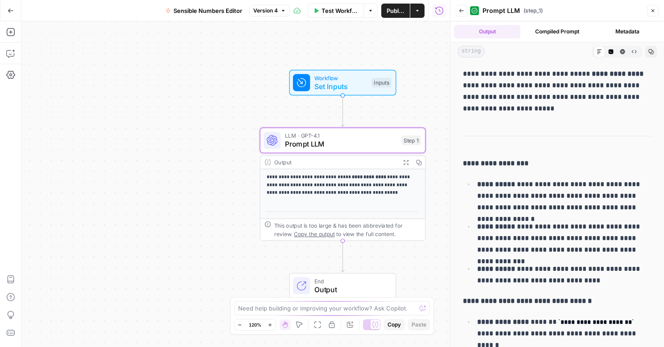
click at [550, 36] on button "Compiled Prompt" at bounding box center [557, 31] width 66 height 13
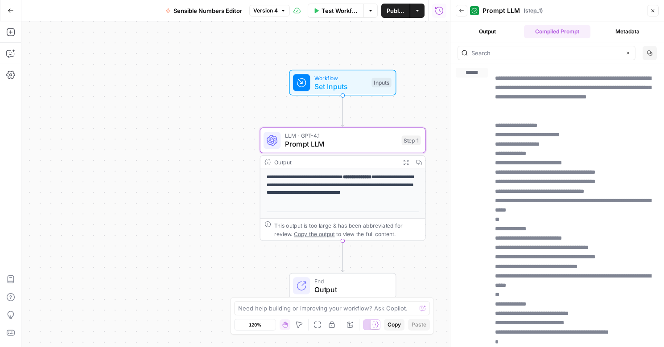
click at [350, 86] on span "Set Inputs" at bounding box center [340, 86] width 53 height 11
click at [295, 141] on span "Prompt LLM" at bounding box center [341, 144] width 112 height 11
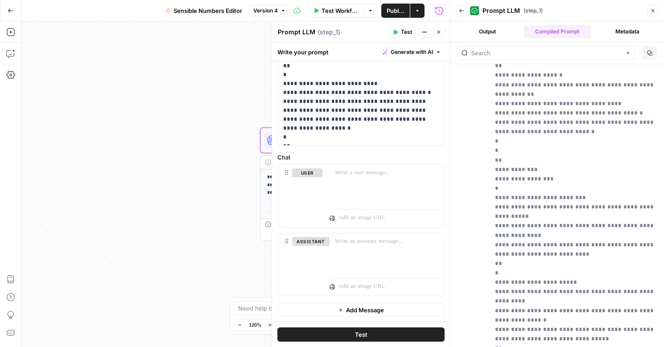
scroll to position [2497, 0]
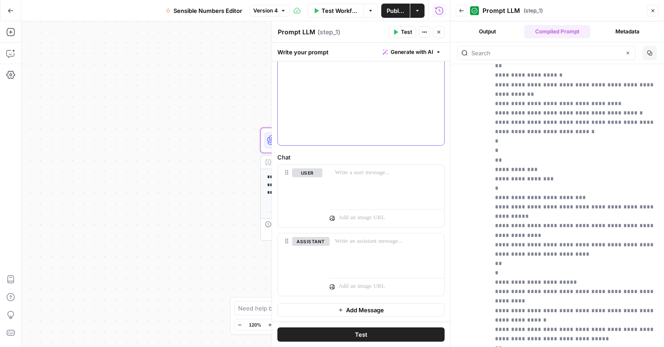
scroll to position [0, 0]
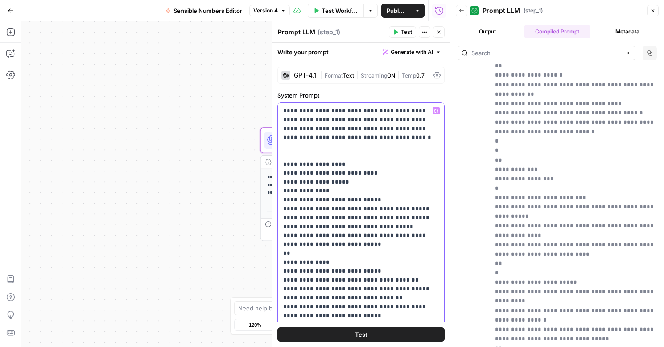
drag, startPoint x: 283, startPoint y: 165, endPoint x: 266, endPoint y: 109, distance: 58.3
click at [266, 109] on body "**********" at bounding box center [332, 173] width 664 height 347
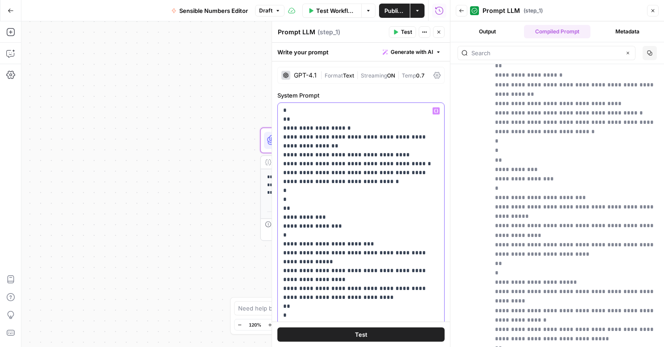
scroll to position [3, 0]
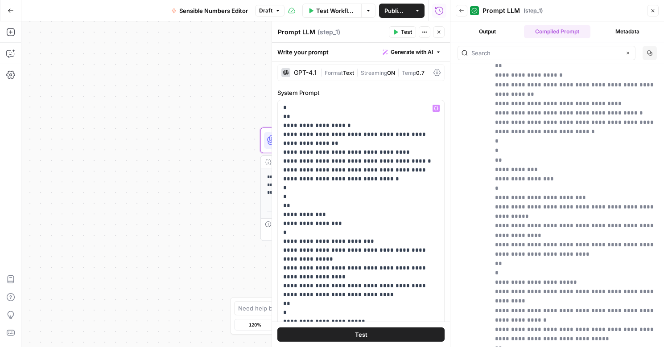
click at [346, 76] on div "| Format Text | Streaming ON | Temp 0.7" at bounding box center [375, 73] width 110 height 8
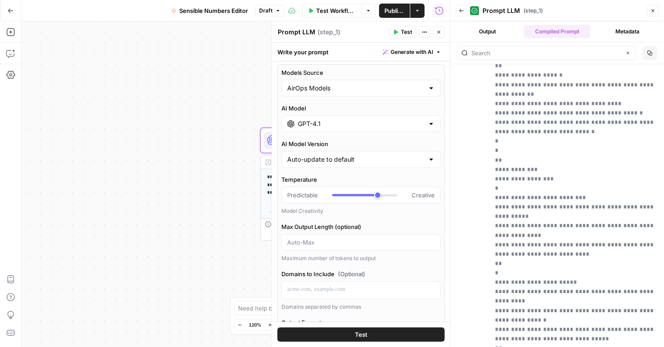
click at [356, 51] on div "Write your prompt Generate with AI" at bounding box center [361, 52] width 178 height 18
click at [439, 32] on icon "button" at bounding box center [438, 31] width 5 height 5
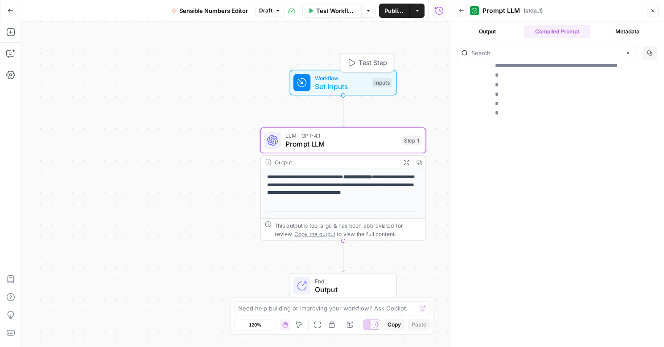
click at [367, 79] on span "Workflow" at bounding box center [341, 78] width 53 height 8
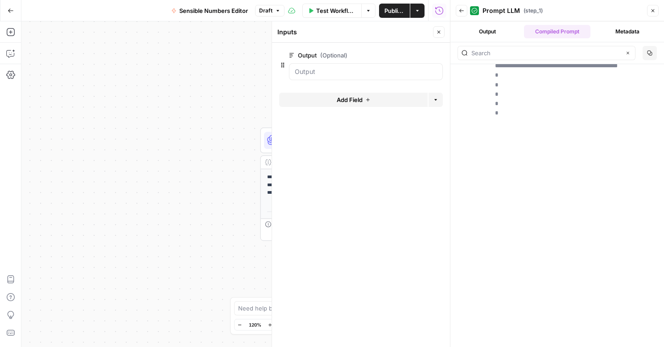
click at [322, 76] on div at bounding box center [366, 71] width 154 height 17
click at [183, 103] on div "**********" at bounding box center [235, 184] width 429 height 326
click at [440, 31] on icon "button" at bounding box center [438, 31] width 5 height 5
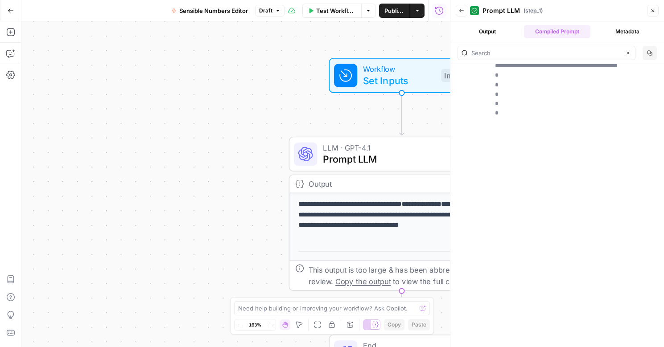
click at [653, 12] on icon "button" at bounding box center [652, 10] width 5 height 5
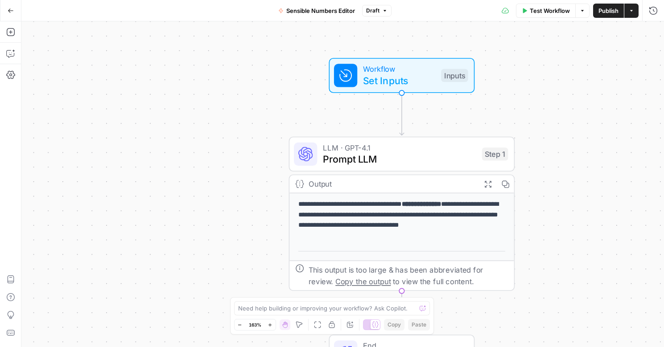
click at [386, 78] on span "Set Inputs" at bounding box center [399, 80] width 72 height 15
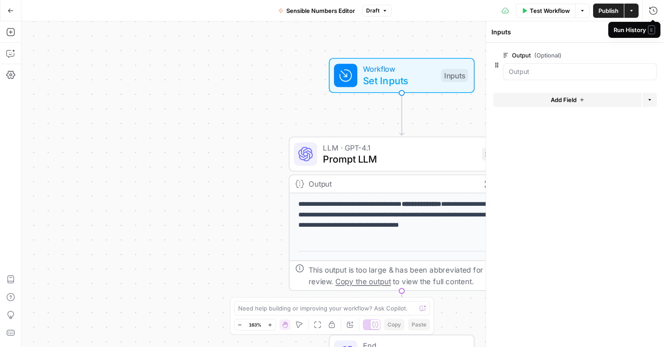
click at [655, 34] on div "Run History E" at bounding box center [634, 30] width 52 height 16
click at [358, 157] on span "Prompt LLM" at bounding box center [399, 159] width 153 height 15
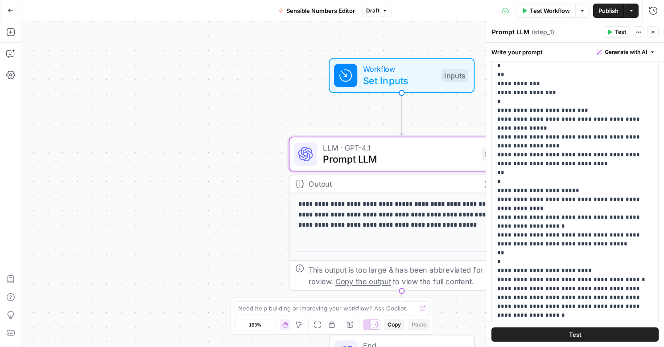
scroll to position [321, 0]
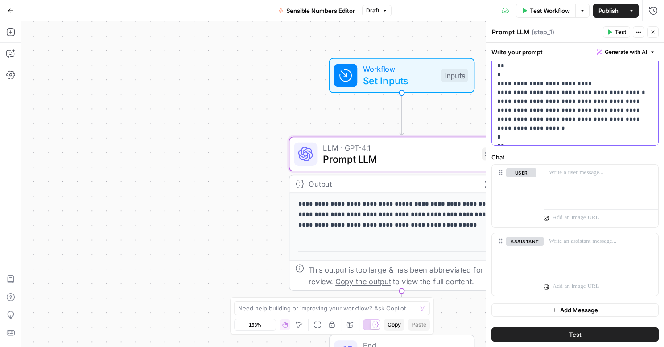
drag, startPoint x: 552, startPoint y: 138, endPoint x: 493, endPoint y: 112, distance: 65.3
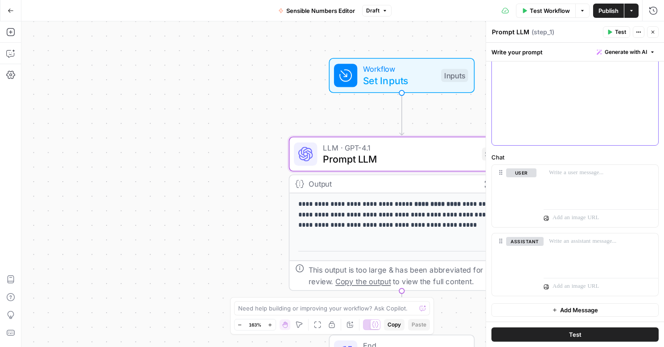
scroll to position [0, 0]
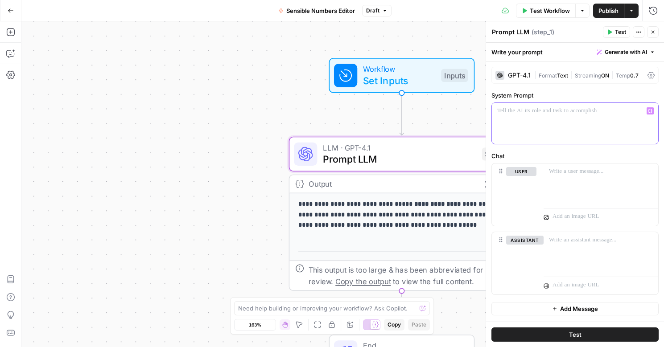
click at [540, 124] on div at bounding box center [575, 123] width 166 height 41
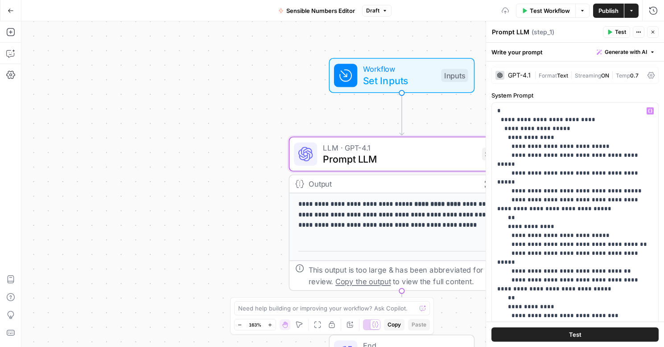
click at [553, 75] on span "Format" at bounding box center [548, 75] width 18 height 7
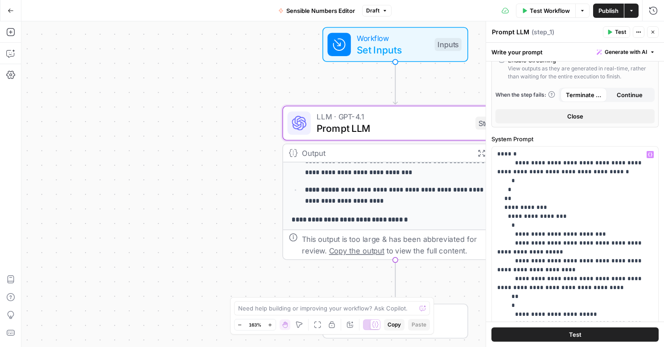
scroll to position [738, 0]
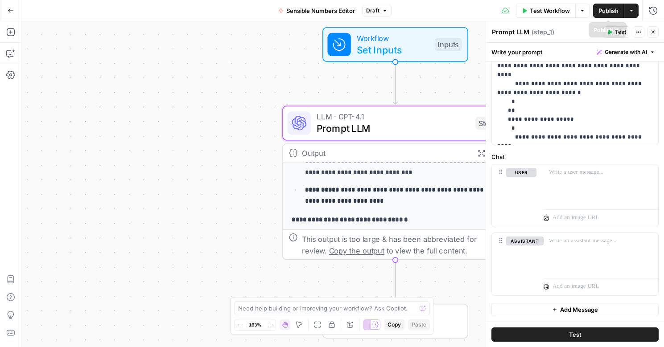
click at [602, 11] on span "Publish" at bounding box center [608, 10] width 20 height 9
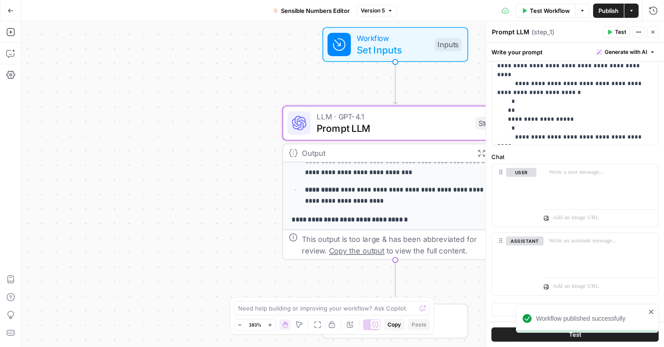
click at [515, 334] on button "Test" at bounding box center [574, 335] width 167 height 14
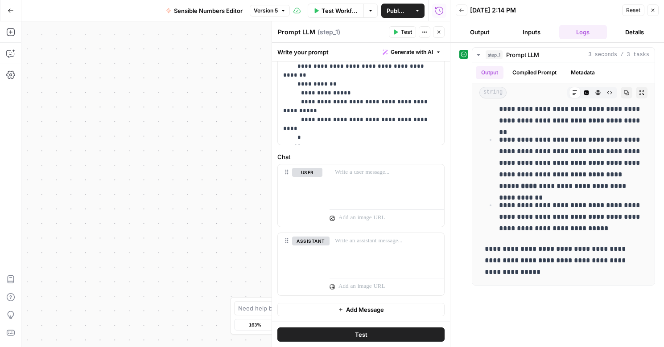
click at [301, 35] on textarea "Prompt LLM" at bounding box center [296, 32] width 37 height 9
click at [203, 95] on div "**********" at bounding box center [235, 184] width 429 height 326
click at [521, 43] on div "**********" at bounding box center [557, 195] width 214 height 305
click at [537, 28] on button "Inputs" at bounding box center [531, 32] width 48 height 14
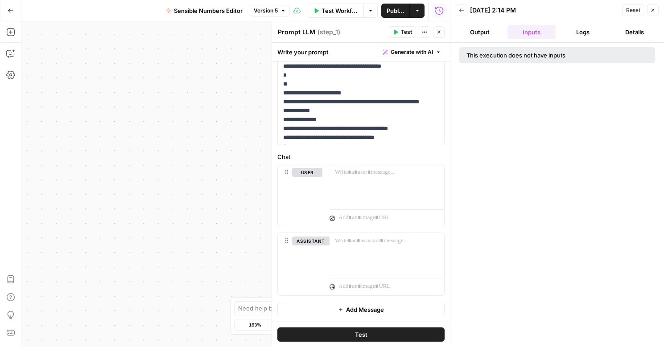
click at [507, 57] on div "This execution does not have inputs" at bounding box center [536, 55] width 140 height 9
click at [420, 33] on button "Actions" at bounding box center [425, 32] width 12 height 12
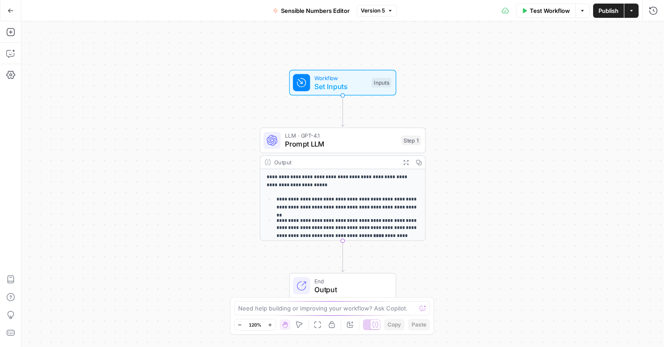
click at [334, 83] on span "Set Inputs" at bounding box center [340, 86] width 53 height 11
click at [556, 71] on input "Output (Optional)" at bounding box center [580, 71] width 142 height 9
click at [549, 71] on input "Output (Optional)" at bounding box center [580, 71] width 142 height 9
click at [515, 67] on input "Output (Optional)" at bounding box center [580, 71] width 142 height 9
click at [516, 74] on input "Output (Optional)" at bounding box center [580, 71] width 142 height 9
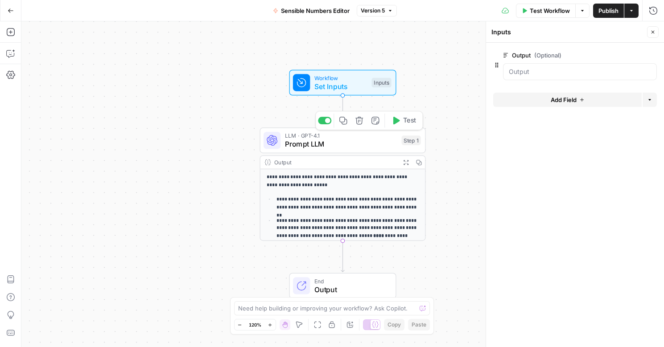
click at [380, 148] on span "Prompt LLM" at bounding box center [341, 144] width 112 height 11
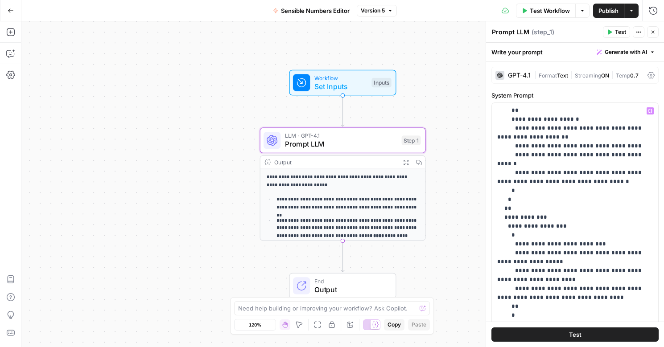
scroll to position [2712, 0]
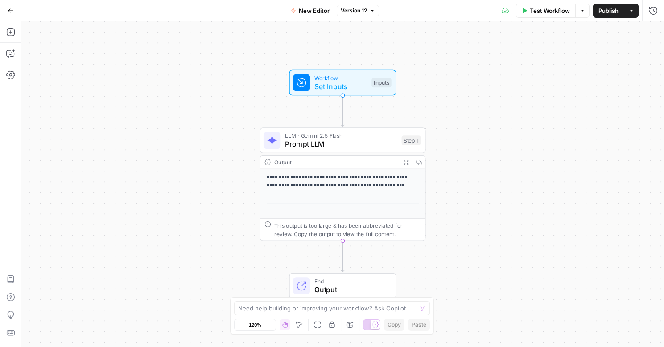
click at [567, 88] on div "**********" at bounding box center [342, 184] width 643 height 326
